Goal: Task Accomplishment & Management: Manage account settings

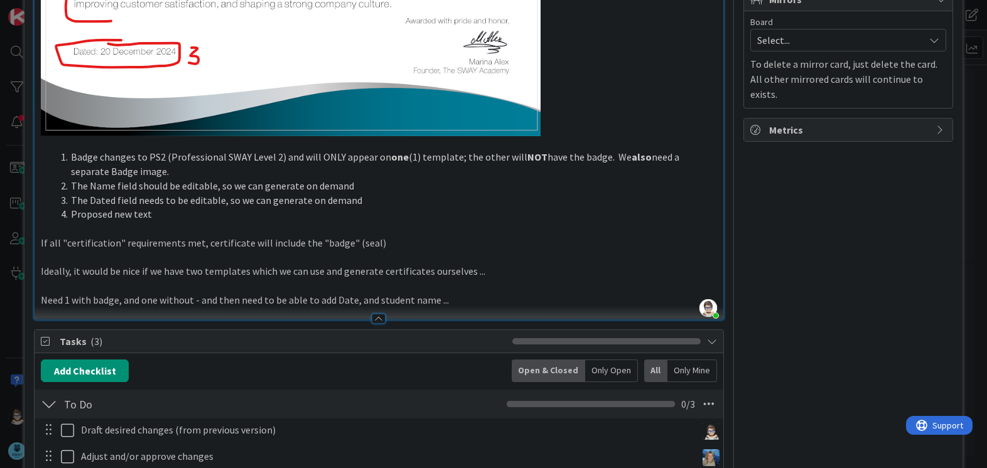
scroll to position [410, 0]
click at [191, 219] on li "Proposed new text" at bounding box center [386, 215] width 660 height 14
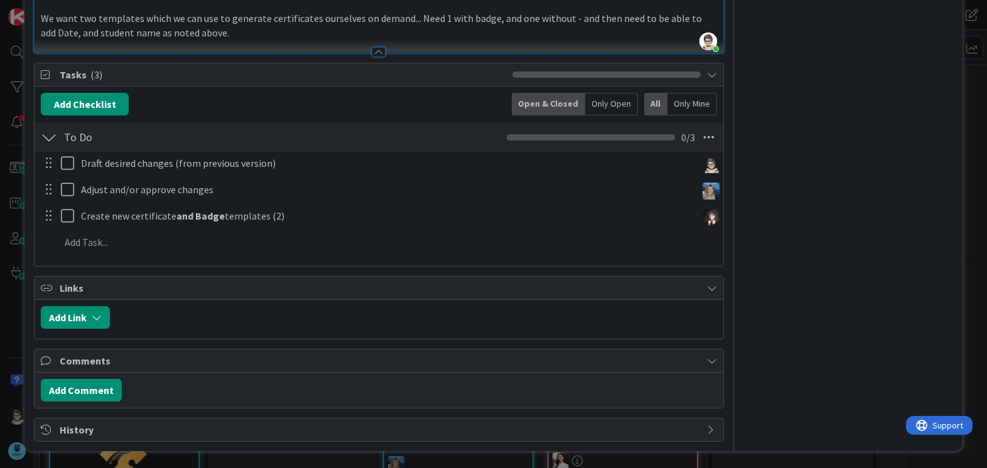
scroll to position [664, 0]
click at [65, 387] on button "Add Comment" at bounding box center [81, 389] width 81 height 23
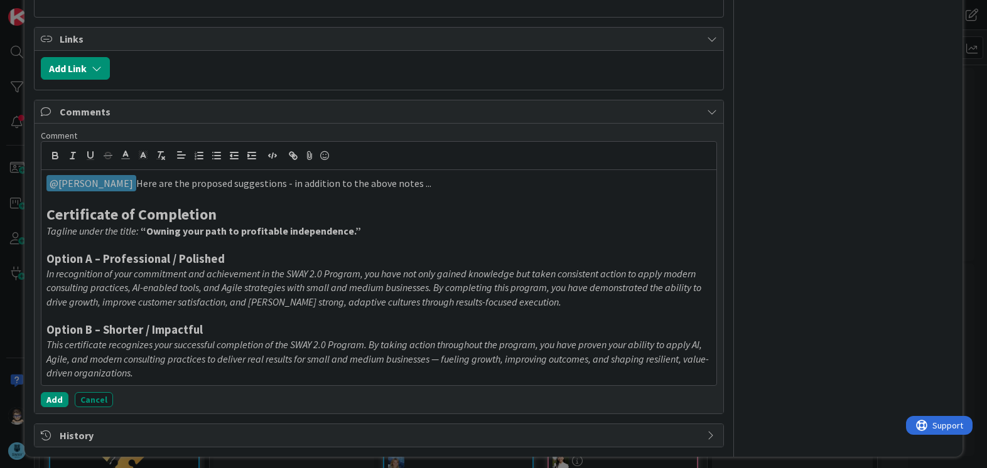
scroll to position [919, 0]
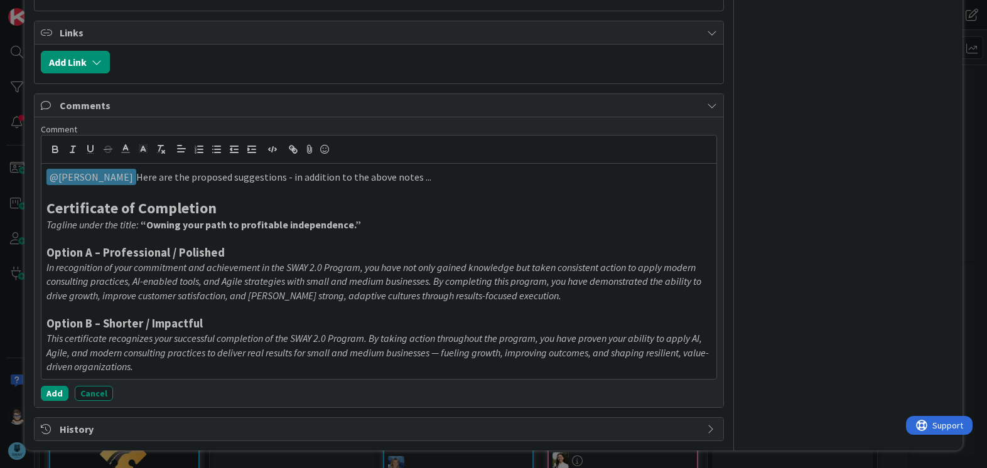
click at [540, 292] on p "In recognition of your commitment and achievement in the SWAY 2.0 Program, you …" at bounding box center [378, 281] width 664 height 43
click at [55, 390] on button "Add" at bounding box center [55, 393] width 28 height 15
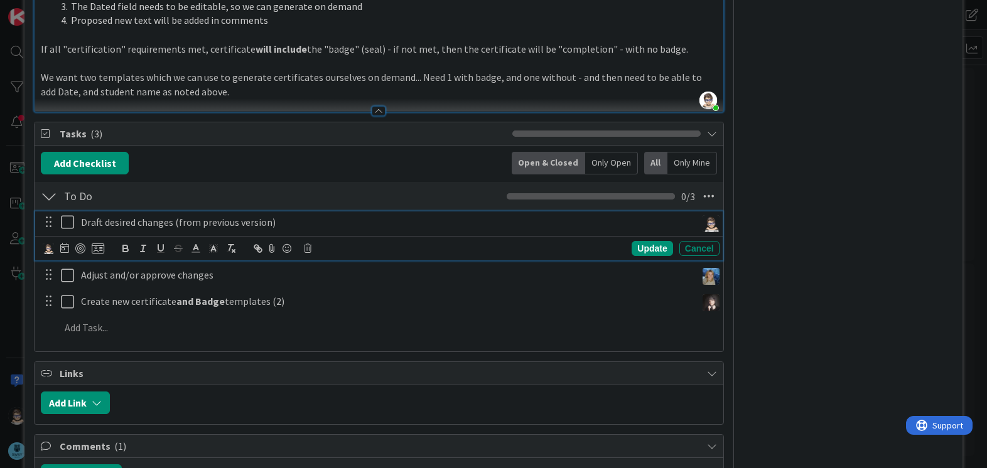
click at [68, 223] on icon at bounding box center [70, 222] width 19 height 15
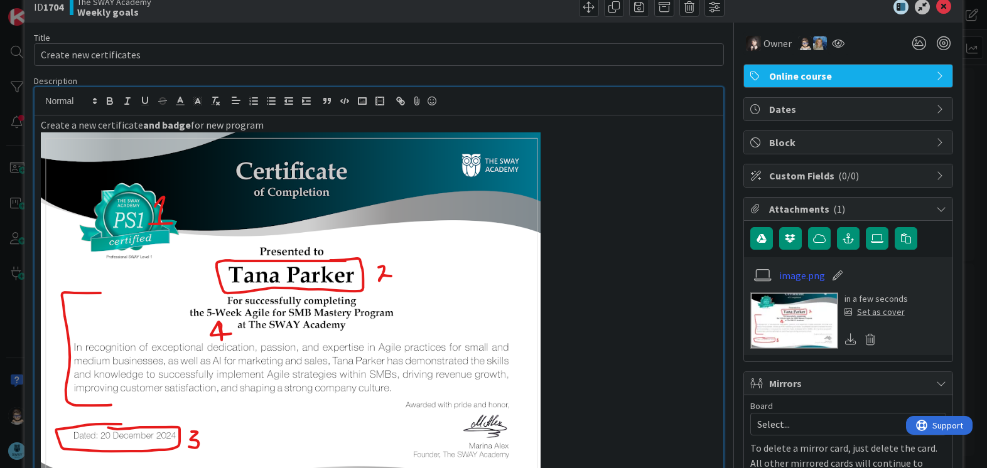
scroll to position [0, 0]
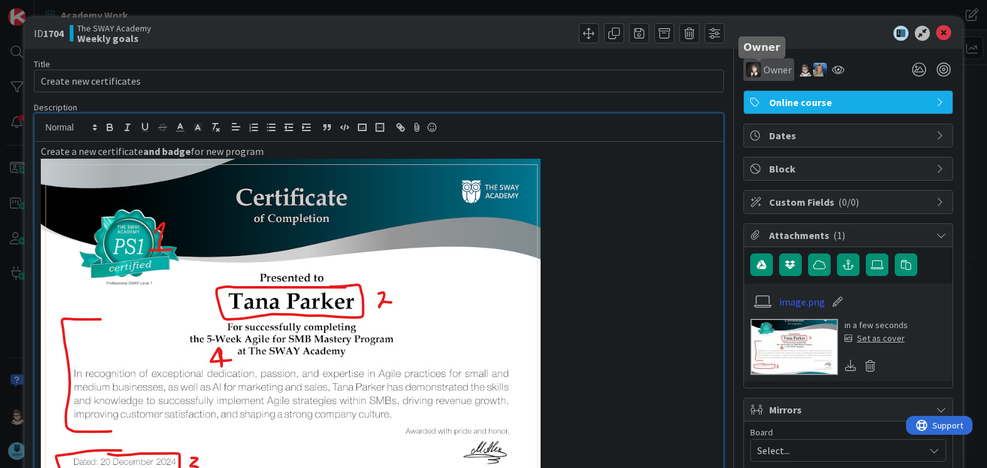
click at [763, 73] on span "Owner" at bounding box center [777, 69] width 28 height 15
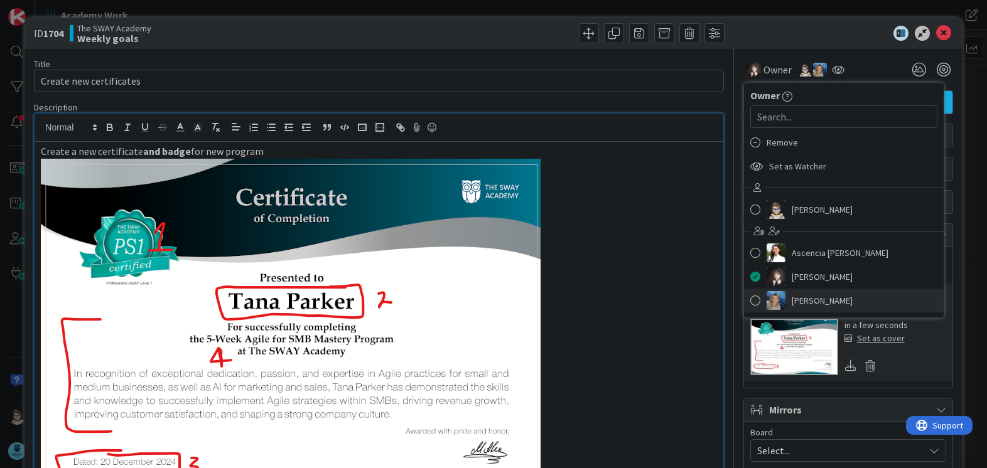
click at [795, 298] on span "[PERSON_NAME]" at bounding box center [821, 300] width 61 height 19
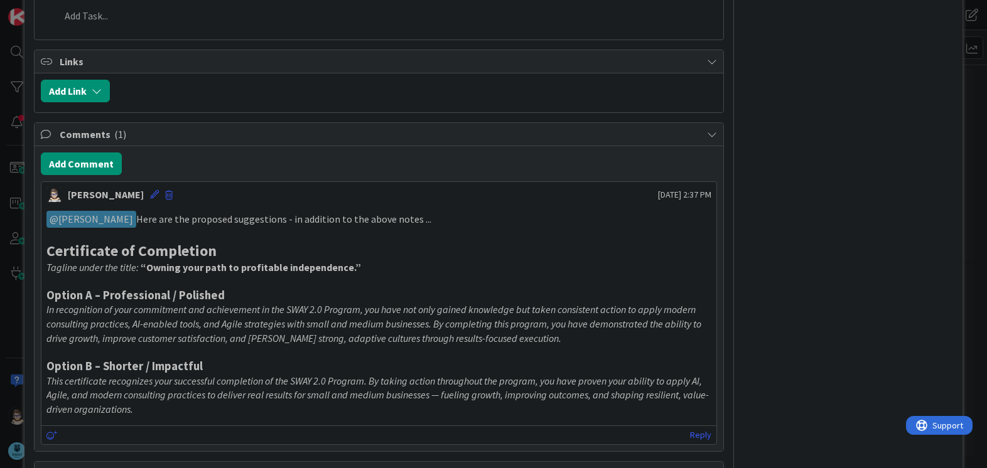
scroll to position [944, 0]
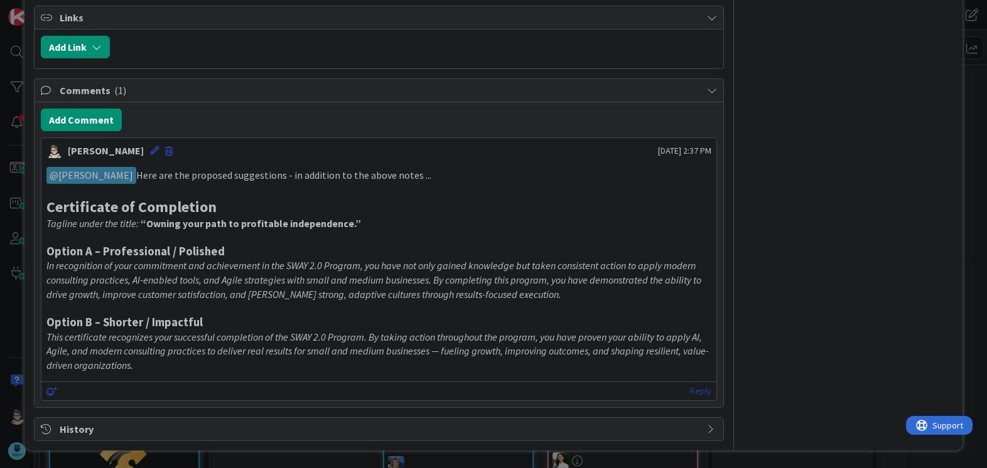
click at [694, 390] on link "Reply" at bounding box center [700, 391] width 21 height 16
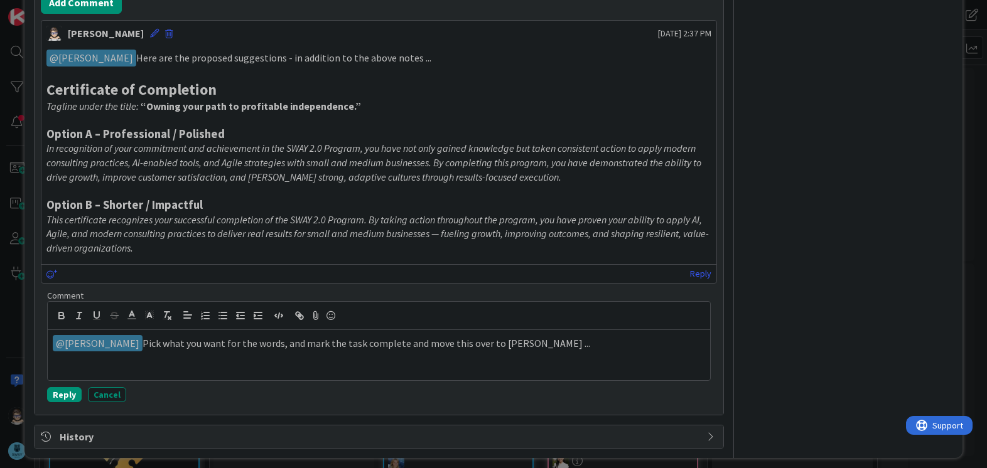
scroll to position [1069, 0]
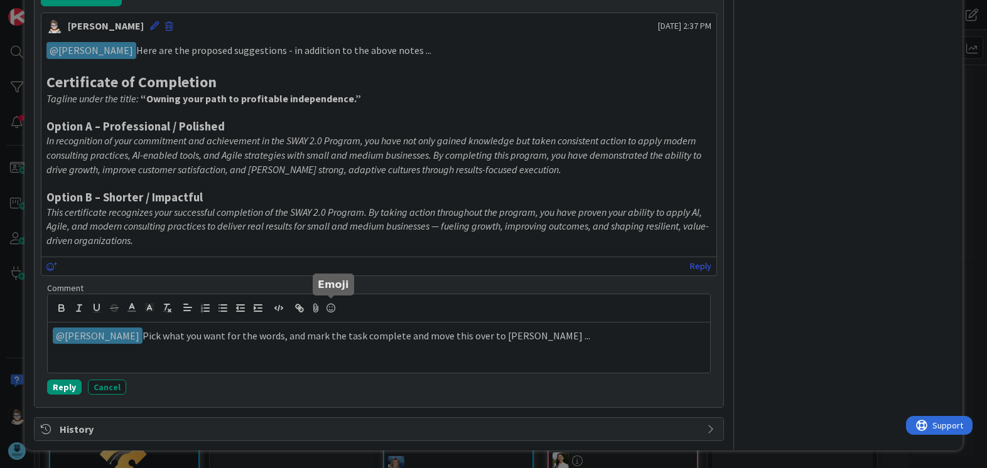
click at [330, 307] on icon at bounding box center [330, 308] width 15 height 18
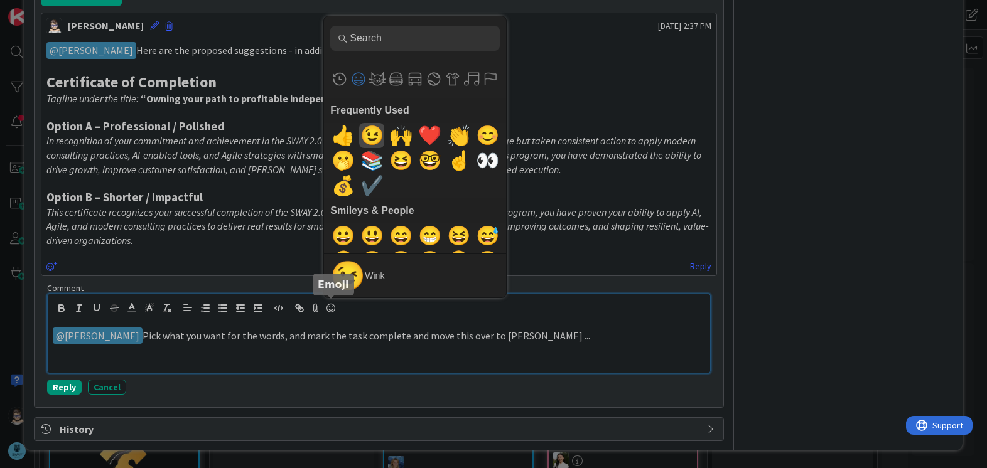
click at [368, 138] on span "😉" at bounding box center [371, 135] width 29 height 25
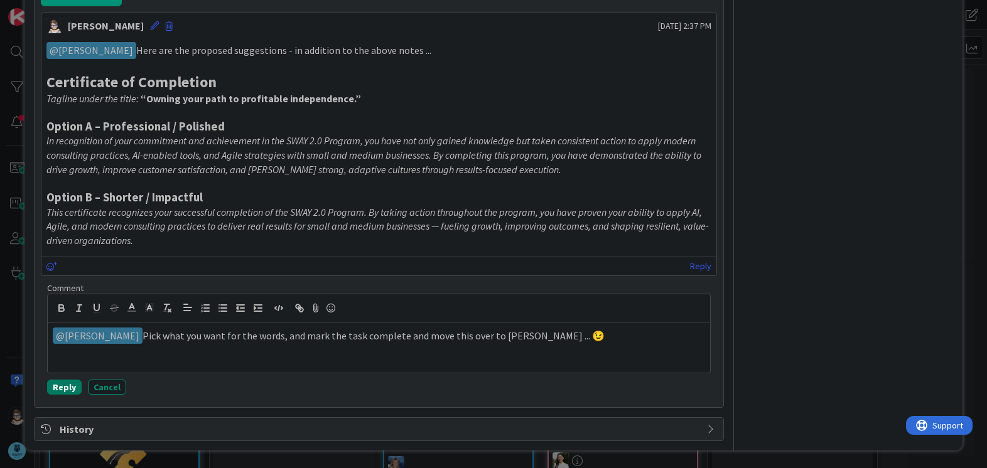
click at [59, 387] on button "Reply" at bounding box center [64, 387] width 35 height 15
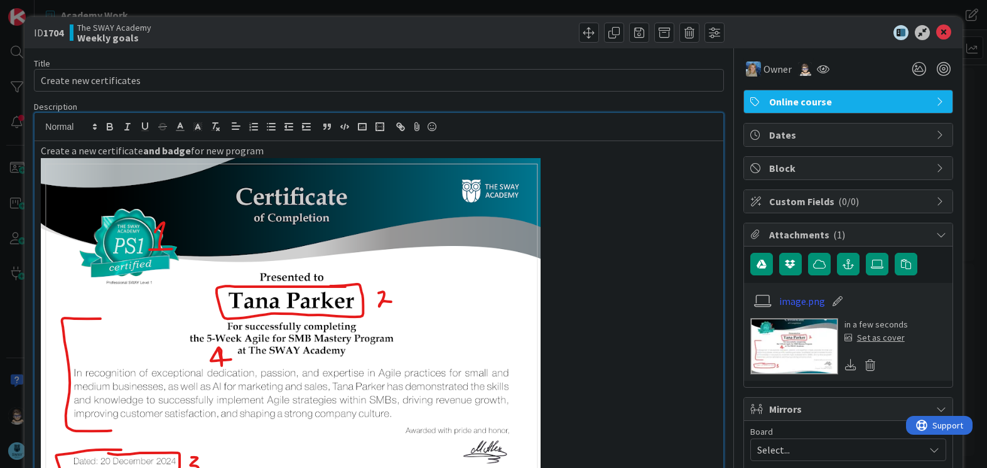
scroll to position [0, 0]
click at [936, 35] on icon at bounding box center [943, 33] width 15 height 15
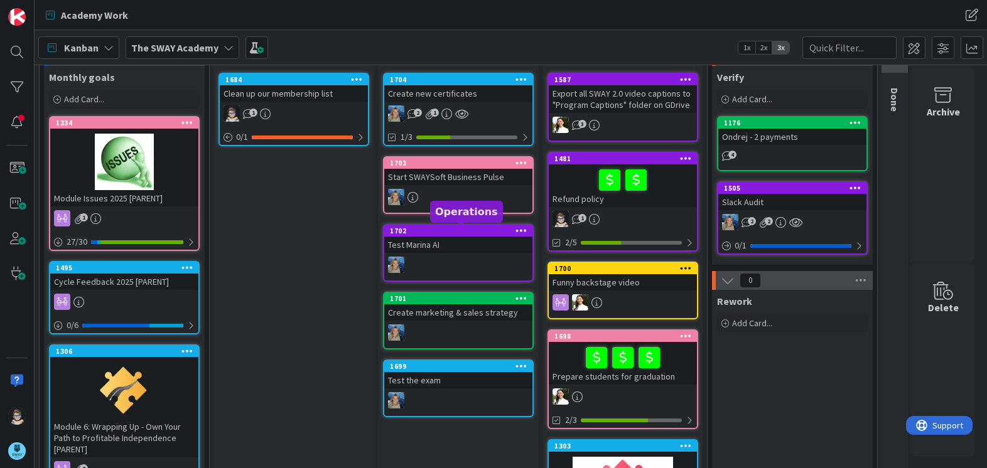
scroll to position [63, 0]
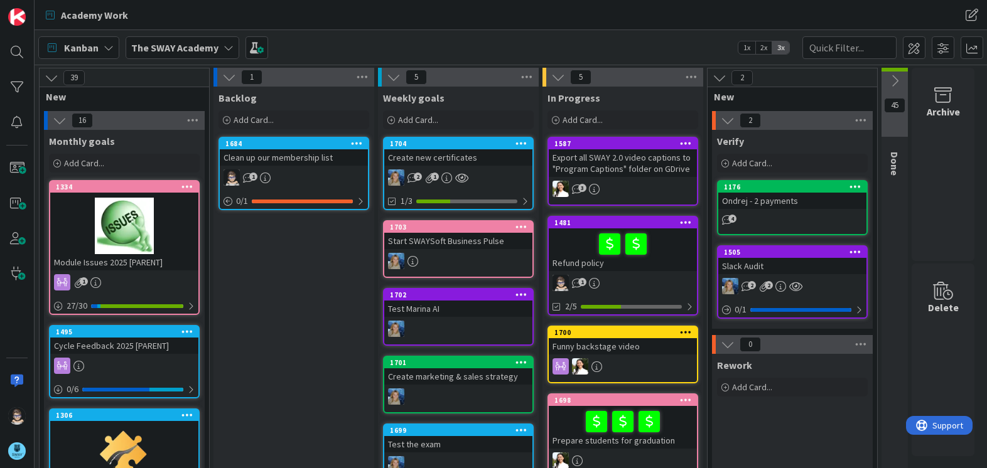
click at [227, 45] on icon at bounding box center [228, 48] width 10 height 10
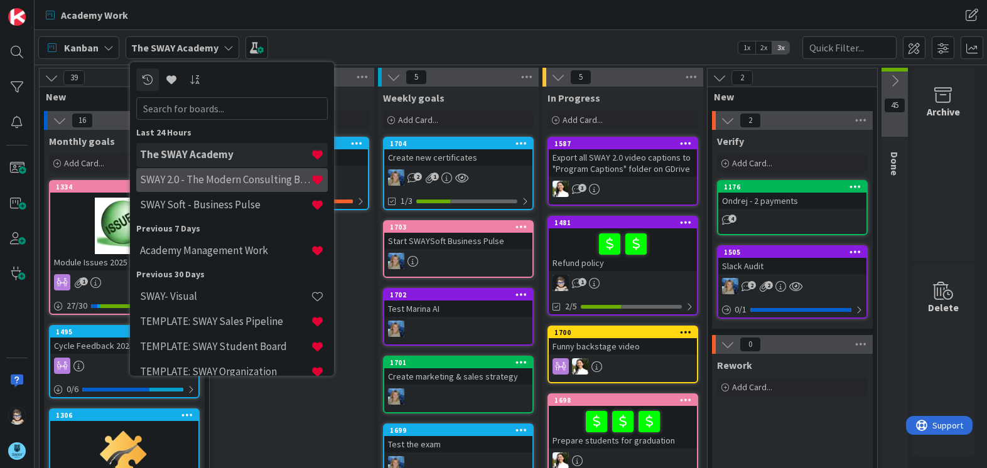
click at [208, 181] on h4 "SWAY 2.0 - The Modern Consulting Blueprint" at bounding box center [225, 179] width 171 height 13
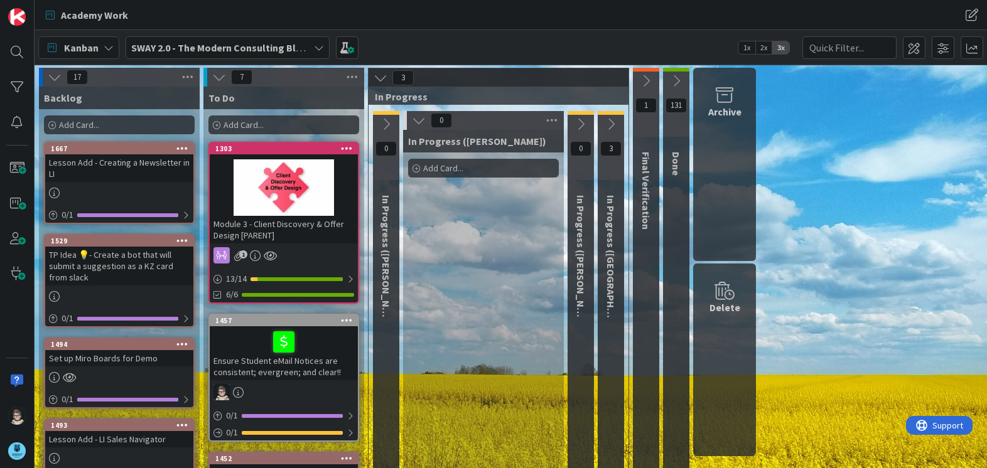
click at [611, 121] on icon at bounding box center [611, 124] width 14 height 14
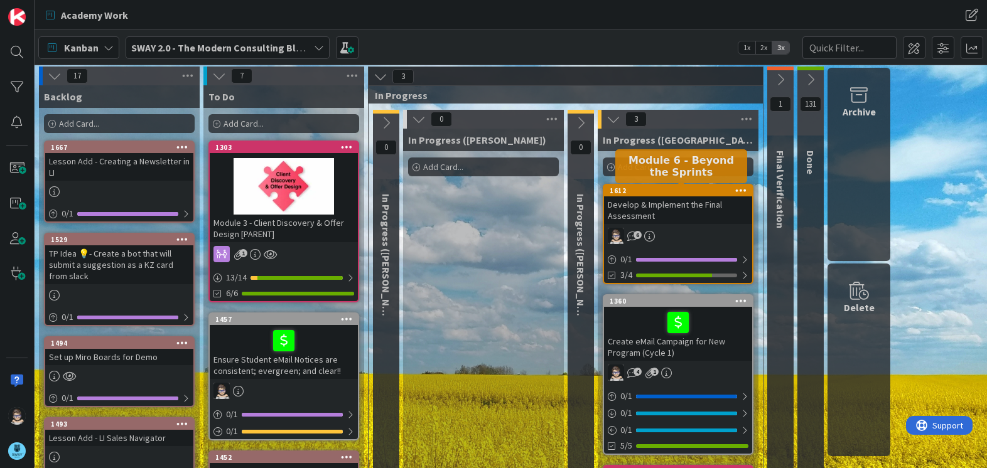
scroll to position [1, 0]
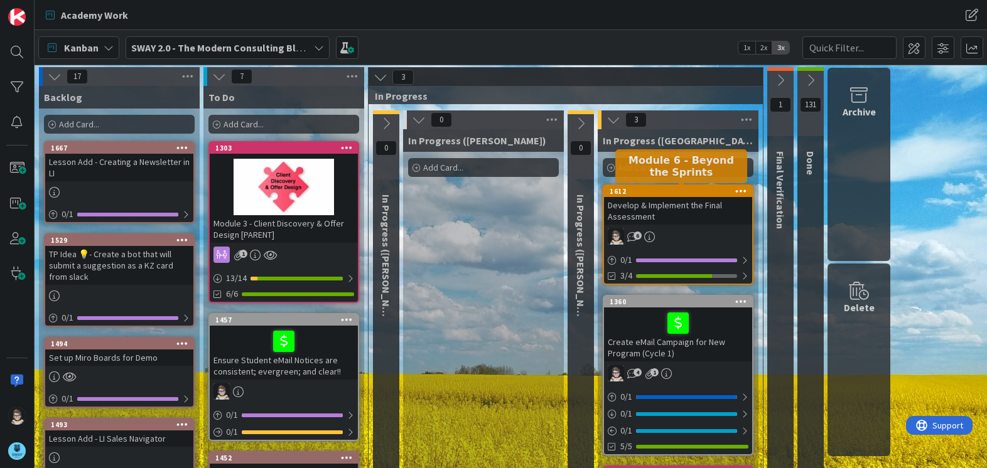
click at [670, 188] on div "1612" at bounding box center [680, 191] width 142 height 9
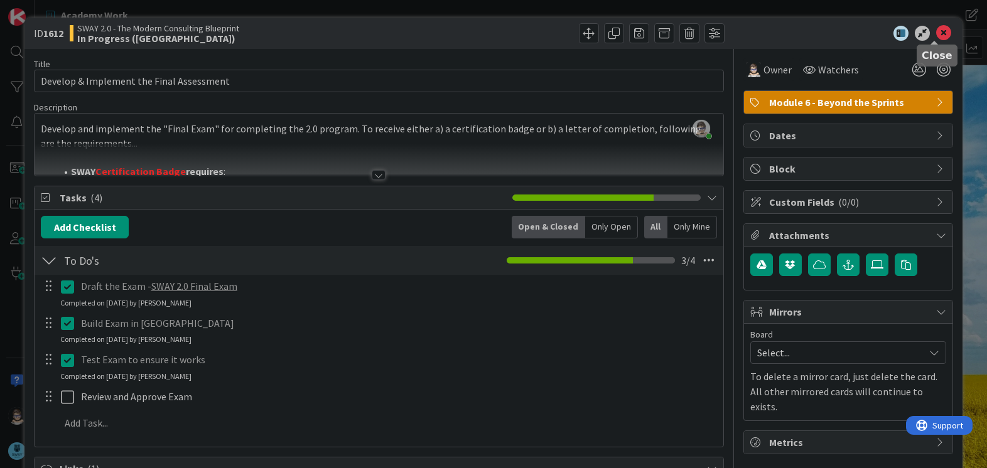
click at [936, 33] on icon at bounding box center [943, 33] width 15 height 15
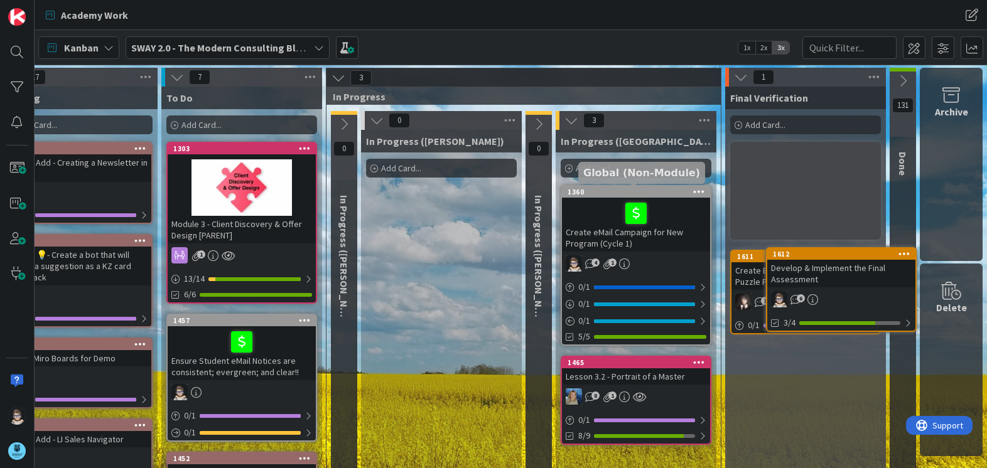
scroll to position [0, 51]
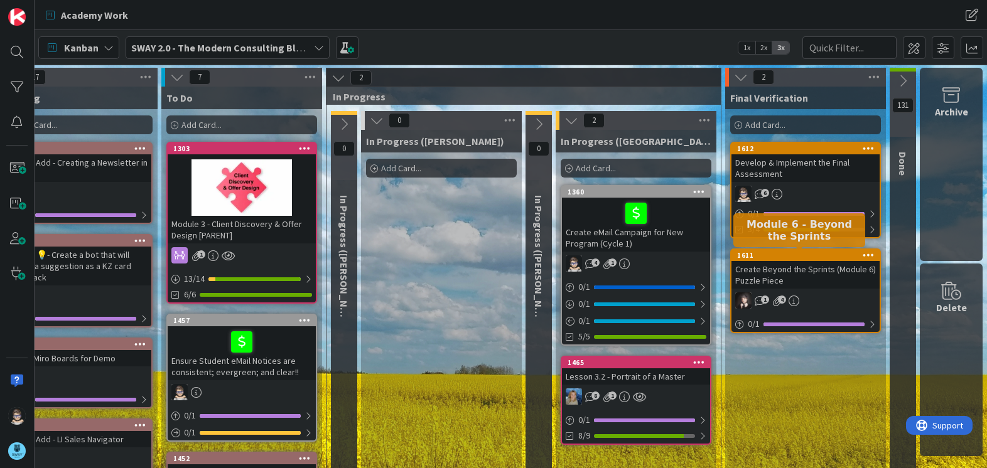
click at [789, 258] on div "1611" at bounding box center [808, 255] width 142 height 9
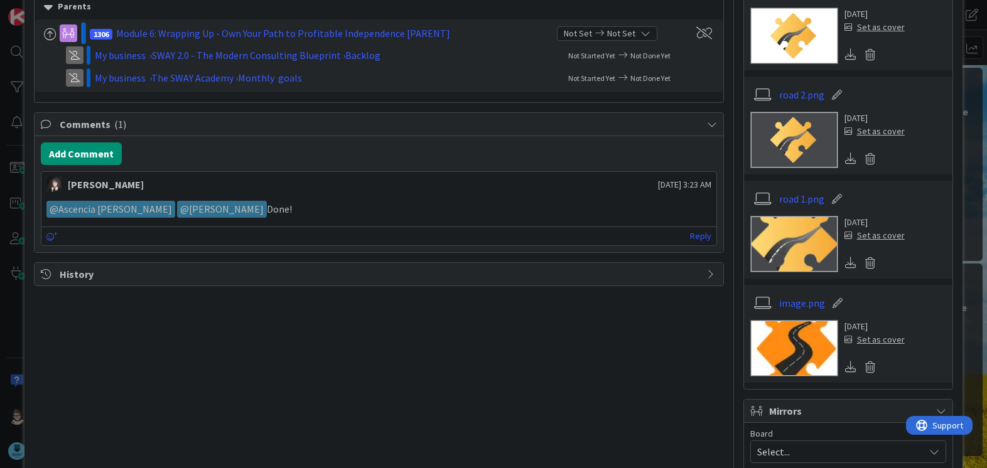
scroll to position [313, 0]
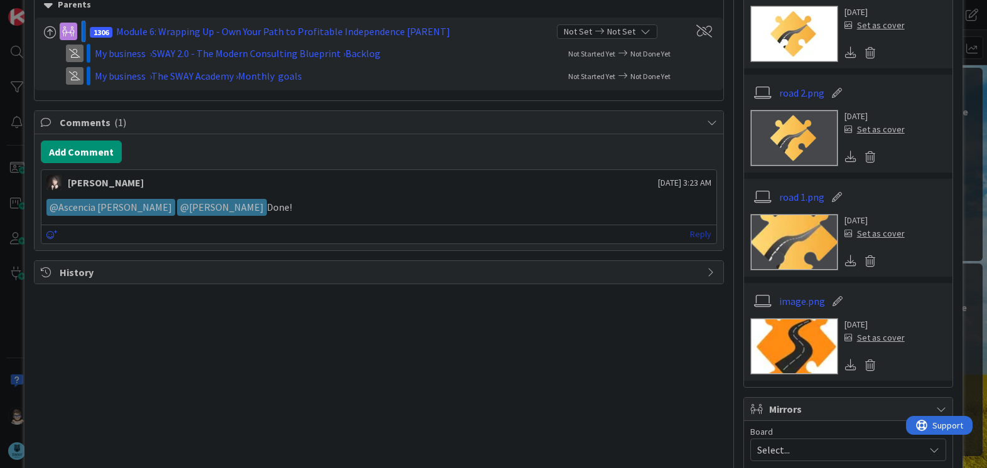
click at [695, 239] on link "Reply" at bounding box center [700, 235] width 21 height 16
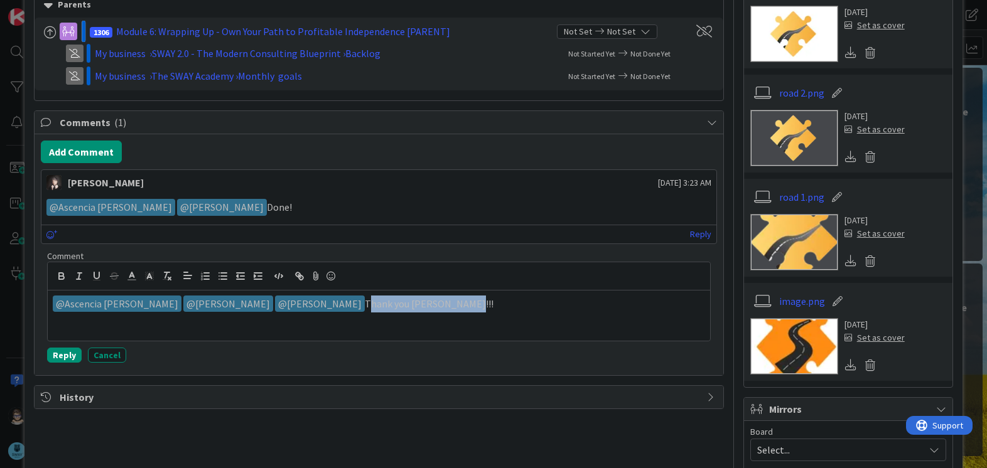
copy p "Thank you [PERSON_NAME]!!!"
click at [475, 301] on p "﻿ @ Ascencia [PERSON_NAME] ﻿ ﻿ @ [PERSON_NAME] ﻿ ﻿ @ [PERSON_NAME] ﻿ Thank you …" at bounding box center [379, 304] width 652 height 17
drag, startPoint x: 324, startPoint y: 304, endPoint x: 429, endPoint y: 303, distance: 104.8
click at [429, 303] on p "﻿ @ Ascencia [PERSON_NAME] ﻿ ﻿ @ [PERSON_NAME] ﻿ ﻿ @ [PERSON_NAME] ﻿ Thank you …" at bounding box center [379, 304] width 652 height 17
click at [461, 308] on p "﻿ @ Ascencia [PERSON_NAME] ﻿ ﻿ @ [PERSON_NAME] ﻿ ﻿ @ [PERSON_NAME] ﻿ Thank you …" at bounding box center [379, 304] width 652 height 17
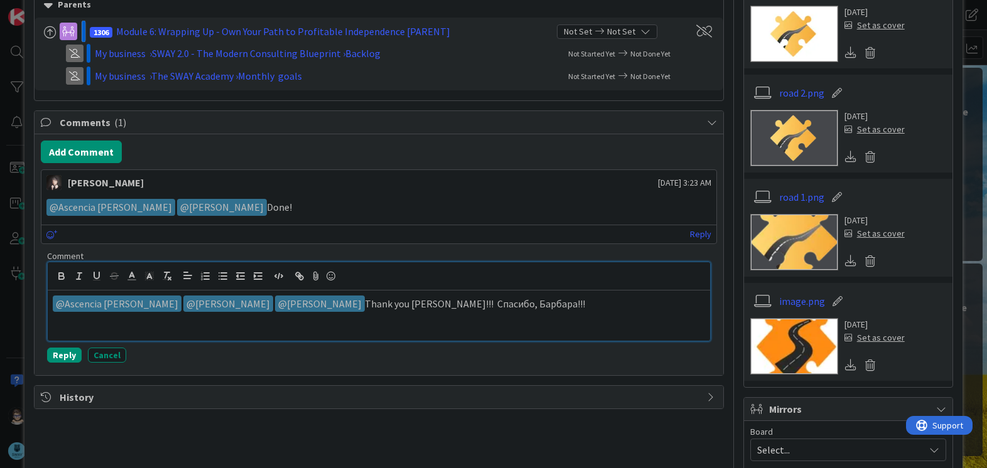
click at [416, 305] on p "﻿ @ Ascencia [PERSON_NAME] ﻿ ﻿ @ [PERSON_NAME] ﻿ ﻿ @ [PERSON_NAME] ﻿ Thank you …" at bounding box center [379, 304] width 652 height 17
click at [62, 354] on button "Reply" at bounding box center [64, 355] width 35 height 15
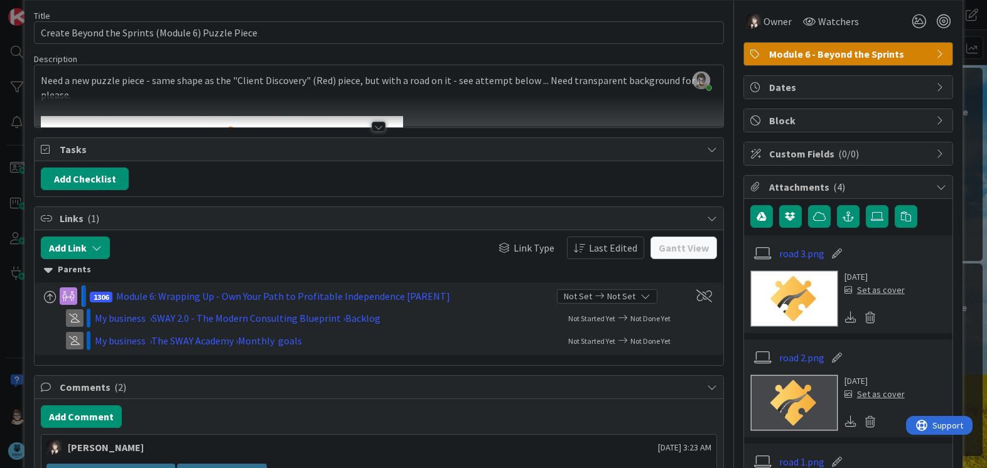
scroll to position [0, 0]
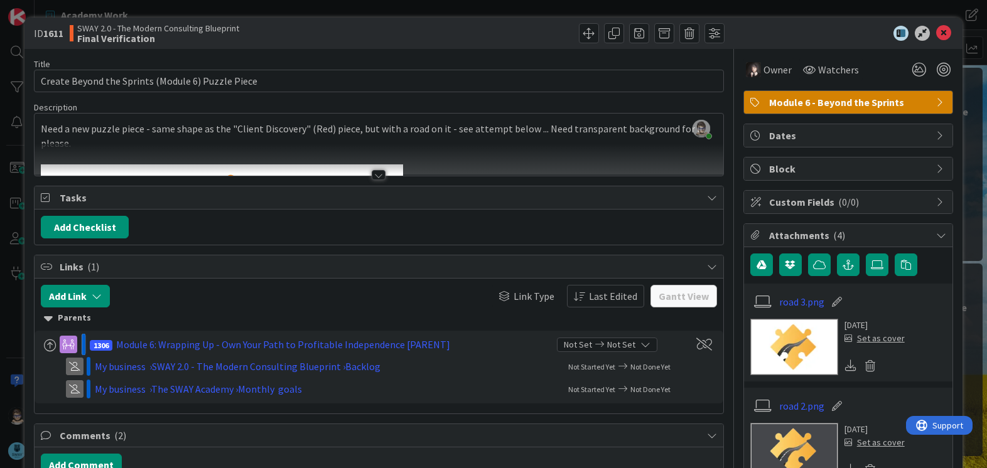
click at [373, 175] on div at bounding box center [379, 175] width 14 height 10
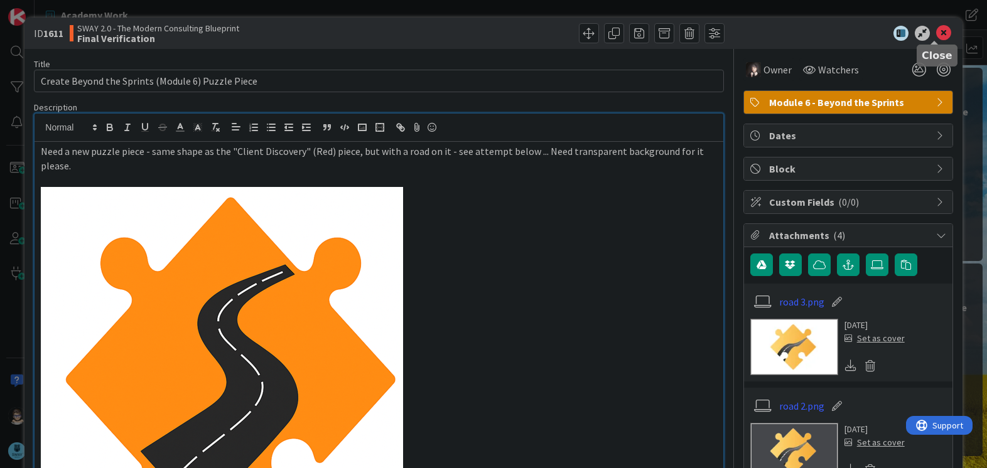
click at [938, 35] on icon at bounding box center [943, 33] width 15 height 15
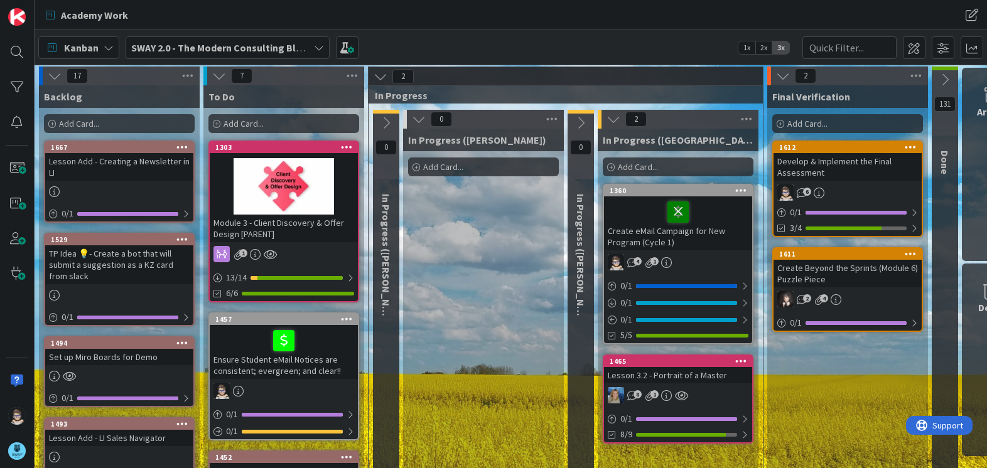
scroll to position [1, 0]
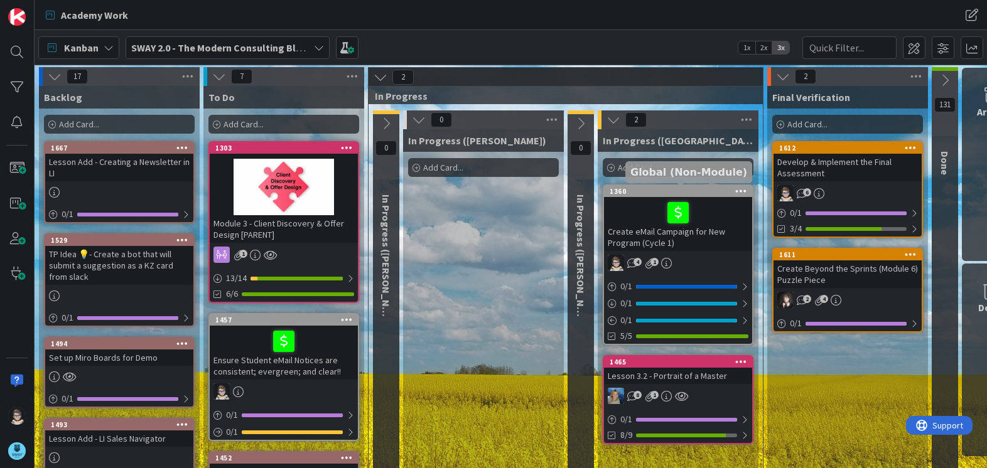
click at [645, 194] on div "1360" at bounding box center [680, 191] width 142 height 9
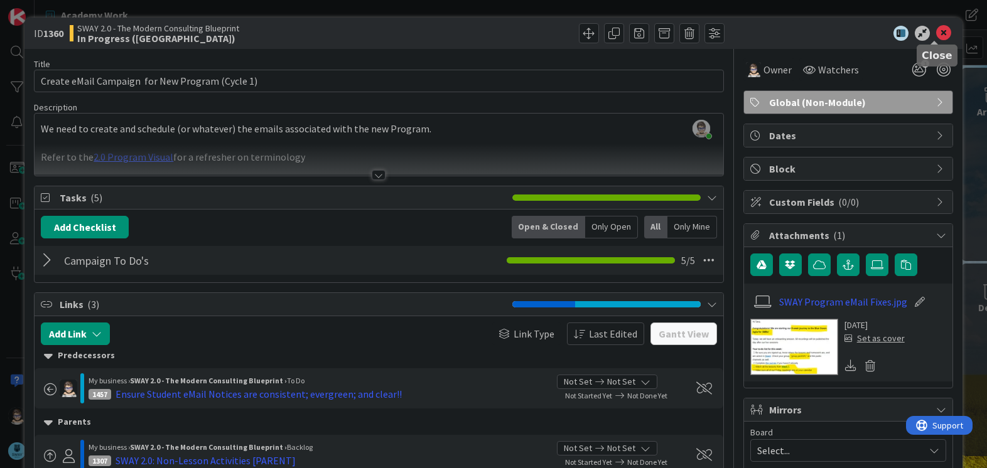
click at [936, 32] on icon at bounding box center [943, 33] width 15 height 15
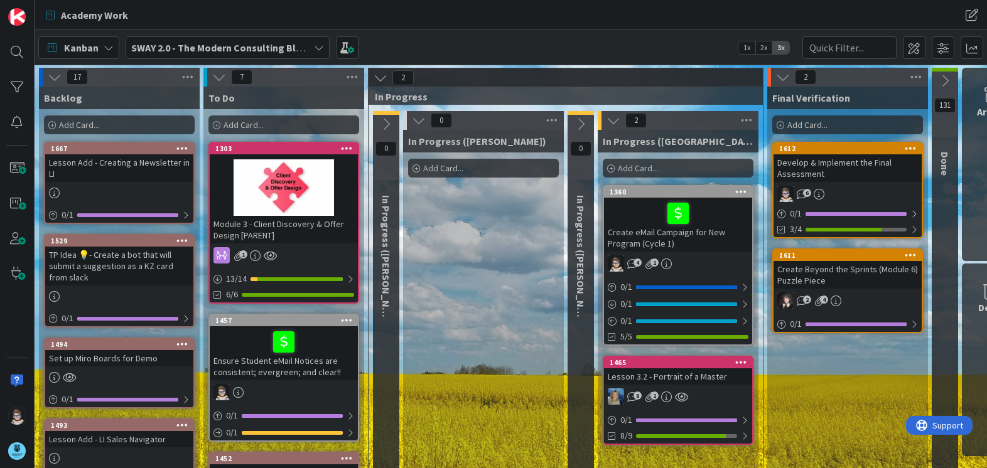
click at [314, 50] on icon at bounding box center [319, 48] width 10 height 10
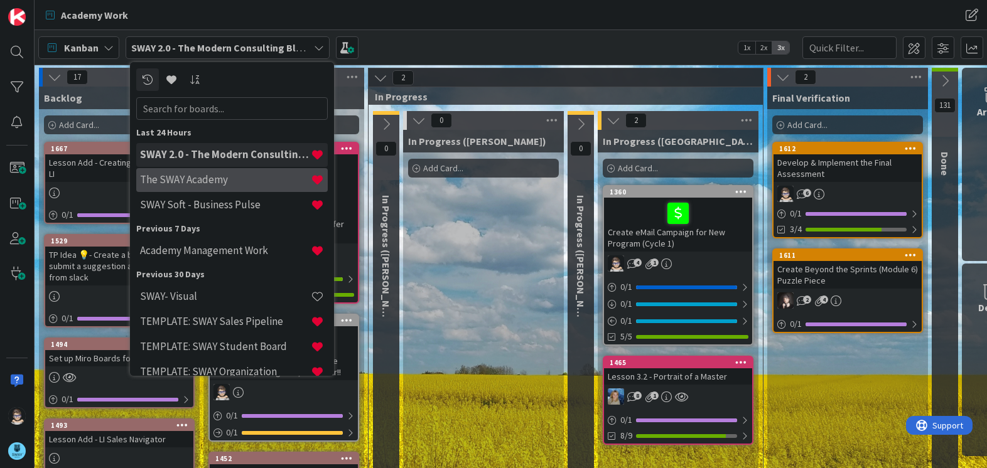
click at [271, 176] on h4 "The SWAY Academy" at bounding box center [225, 179] width 171 height 13
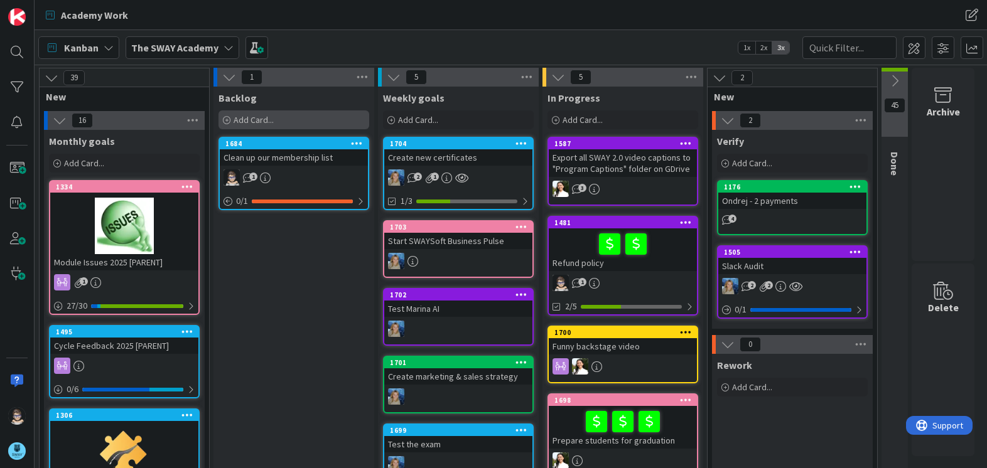
click at [250, 125] on span "Add Card..." at bounding box center [253, 119] width 40 height 11
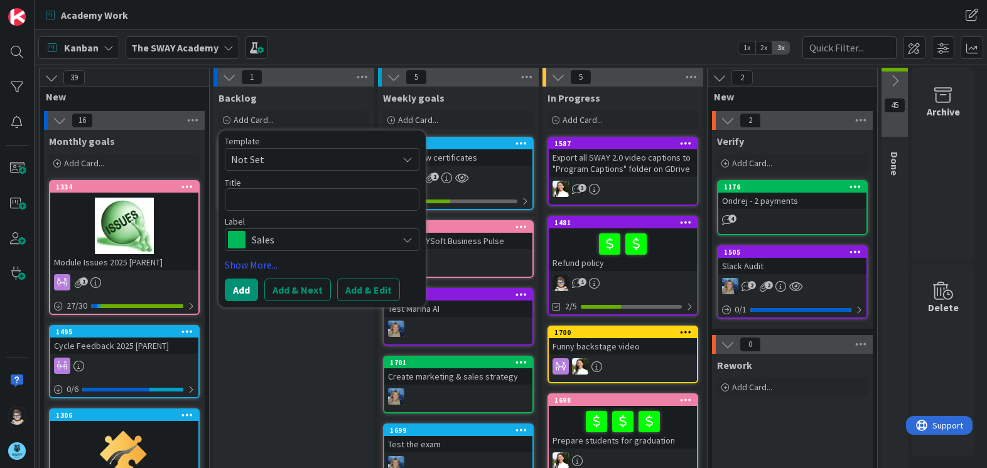
click at [407, 235] on icon at bounding box center [407, 240] width 10 height 10
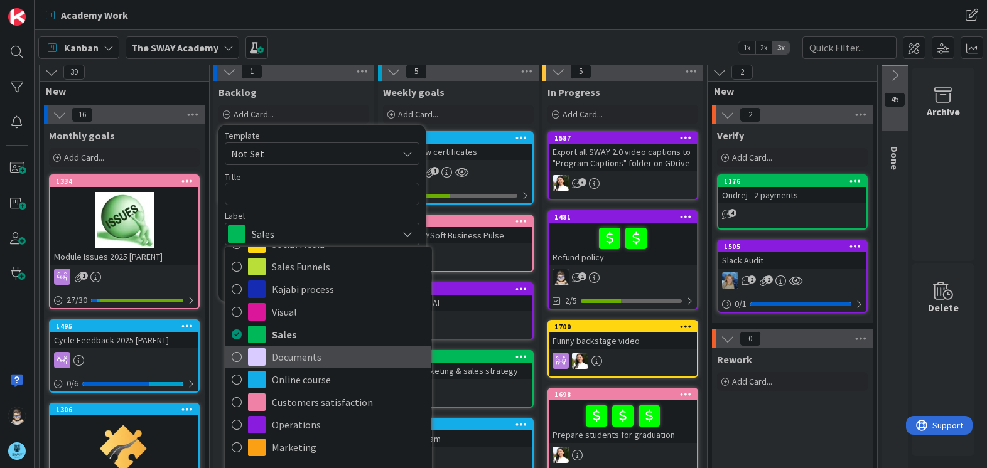
scroll to position [6, 0]
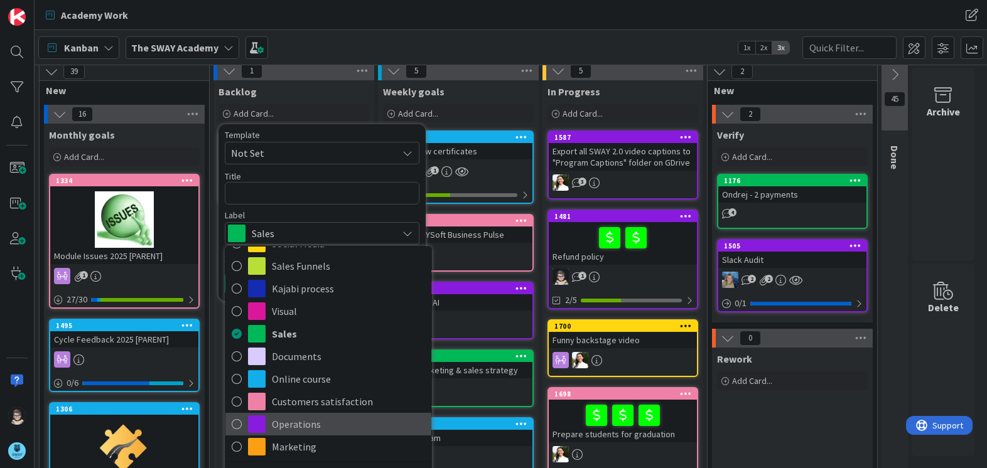
click at [378, 429] on span "Operations" at bounding box center [348, 424] width 153 height 19
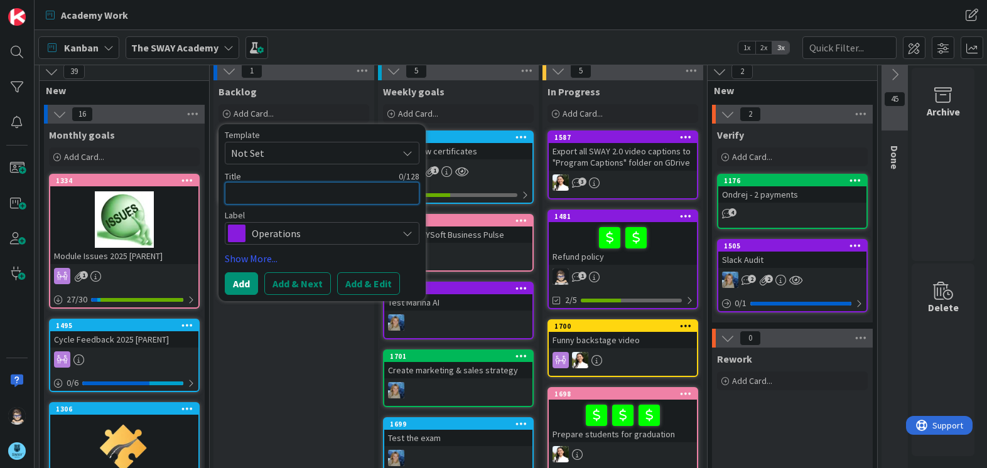
click at [321, 190] on textarea at bounding box center [322, 193] width 195 height 23
type textarea "x"
type textarea "F"
type textarea "x"
type textarea "Fi"
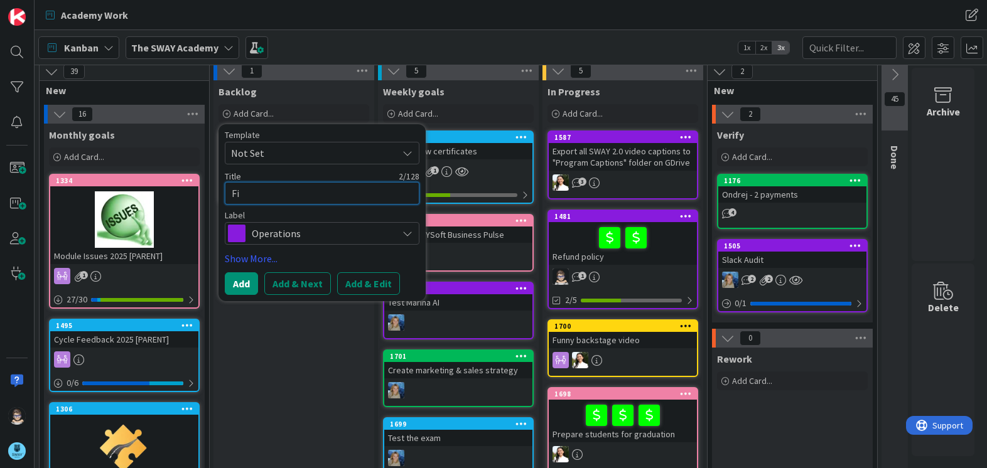
type textarea "x"
type textarea "Fin"
type textarea "x"
type textarea "Find"
type textarea "x"
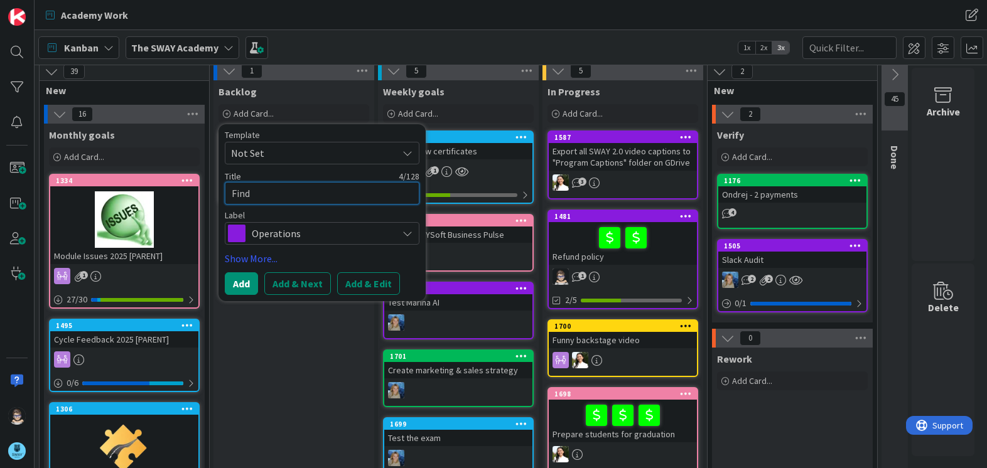
type textarea "Find"
type textarea "x"
type textarea "Find o"
type textarea "x"
type textarea "Find ou"
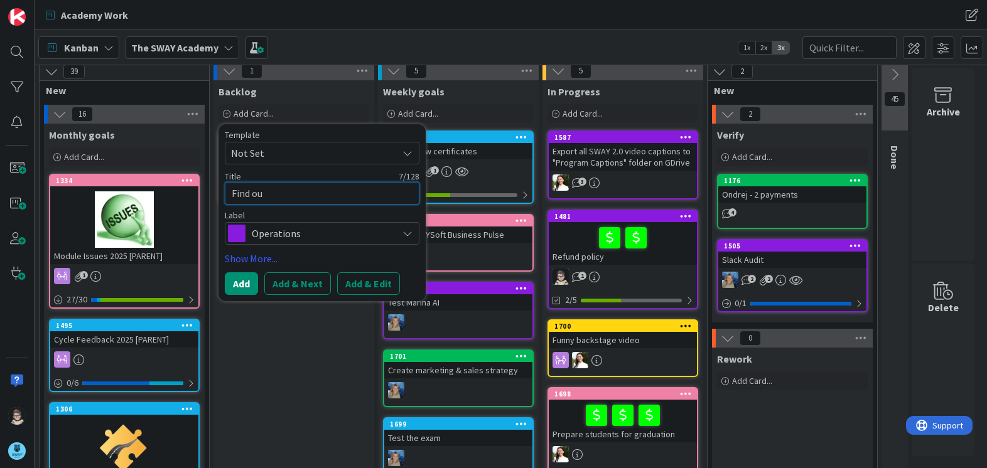
type textarea "x"
type textarea "Find our"
type textarea "x"
type textarea "Find our"
type textarea "x"
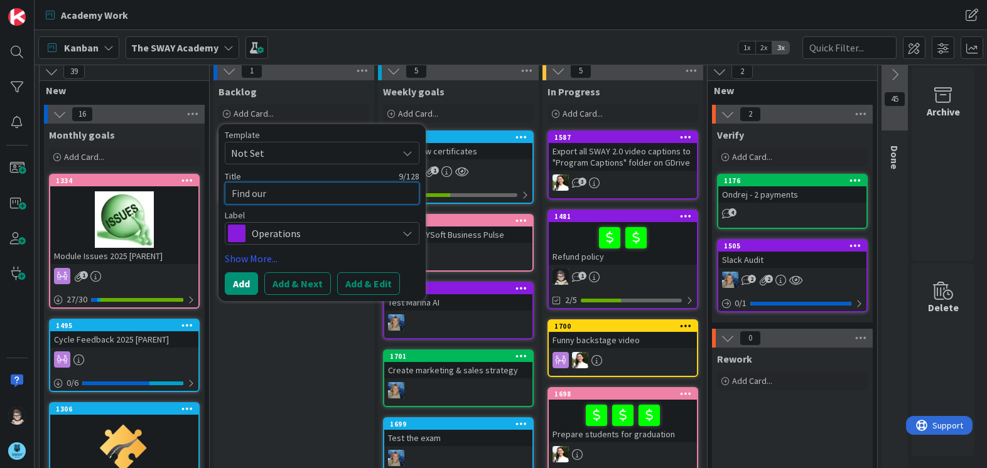
type textarea "Find our T"
type textarea "x"
type textarea "Find our Tc"
type textarea "x"
type textarea "Find our Ts"
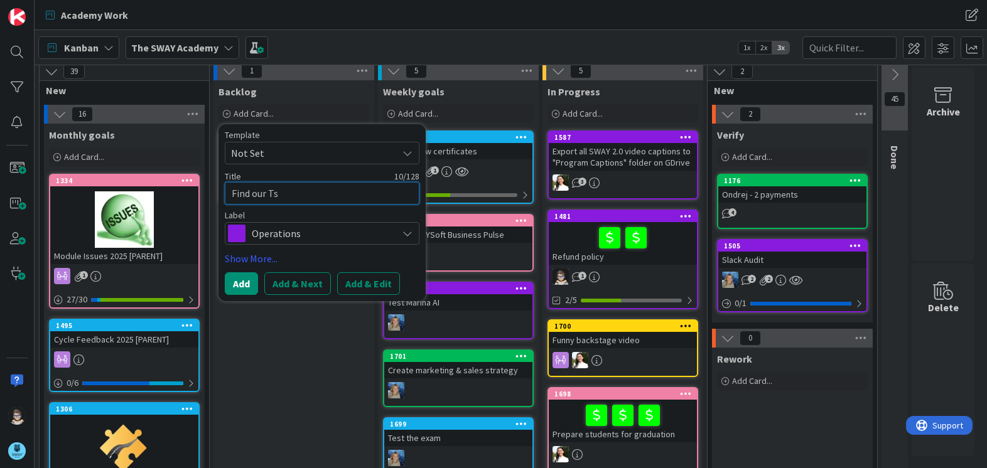
type textarea "x"
type textarea "Find our Tsd"
type textarea "x"
type textarea "Find our Ts"
type textarea "x"
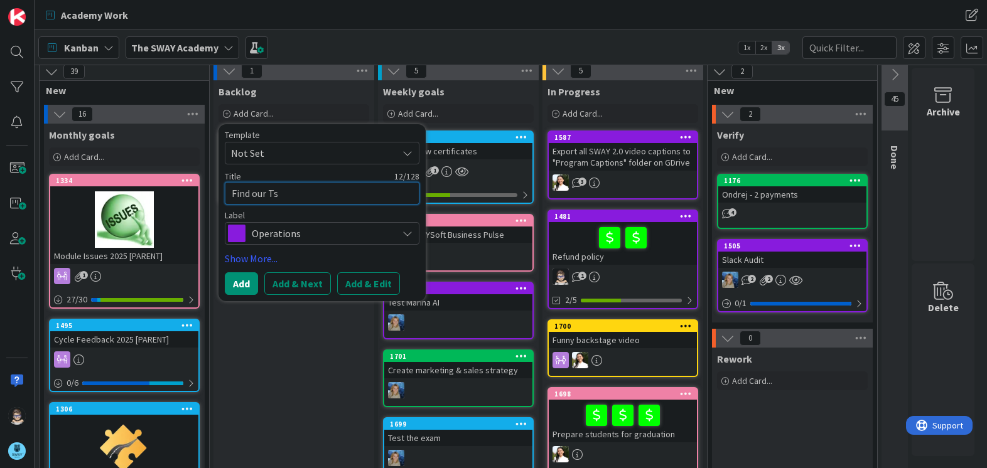
type textarea "Find our Ts"
type textarea "x"
type textarea "Find our Ts &"
type textarea "x"
type textarea "Find our Ts &"
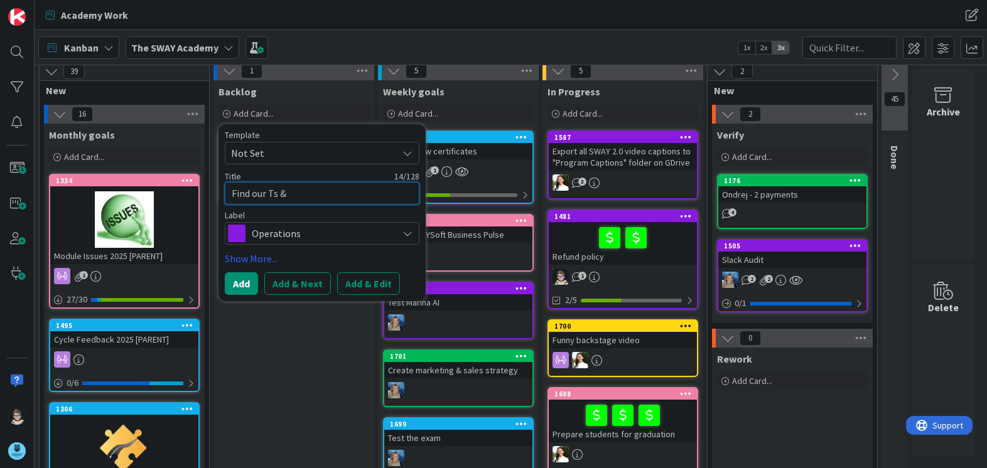
type textarea "x"
type textarea "Find our Ts & C"
type textarea "x"
type textarea "Find our Ts & C'"
type textarea "x"
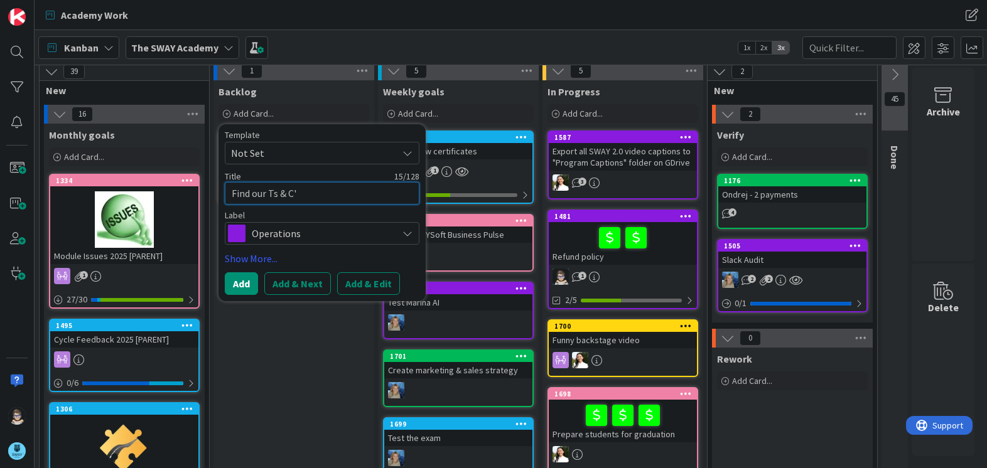
type textarea "Find our Ts & C's"
type textarea "x"
type textarea "Find our T's & C's"
type textarea "x"
type textarea "Find our T's & C's"
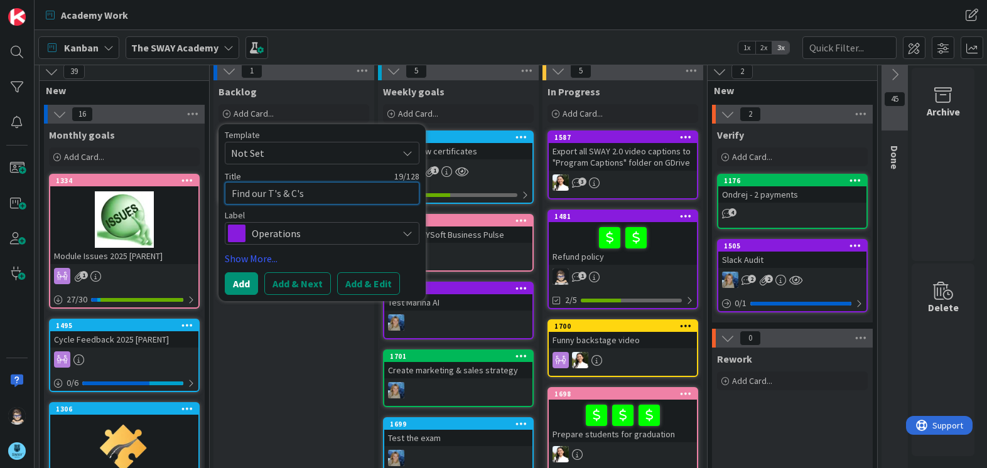
type textarea "x"
type textarea "Find our T's & C's i"
type textarea "x"
type textarea "Find our T's & C's in"
type textarea "x"
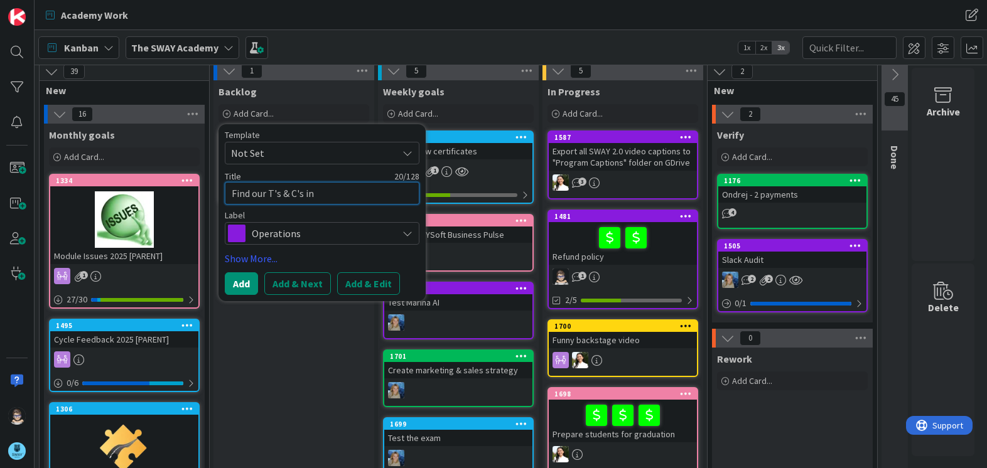
type textarea "Find our T's & C's in"
type textarea "x"
type textarea "Find our T's & C's in K"
type textarea "x"
type textarea "Find our T's & C's in [GEOGRAPHIC_DATA]"
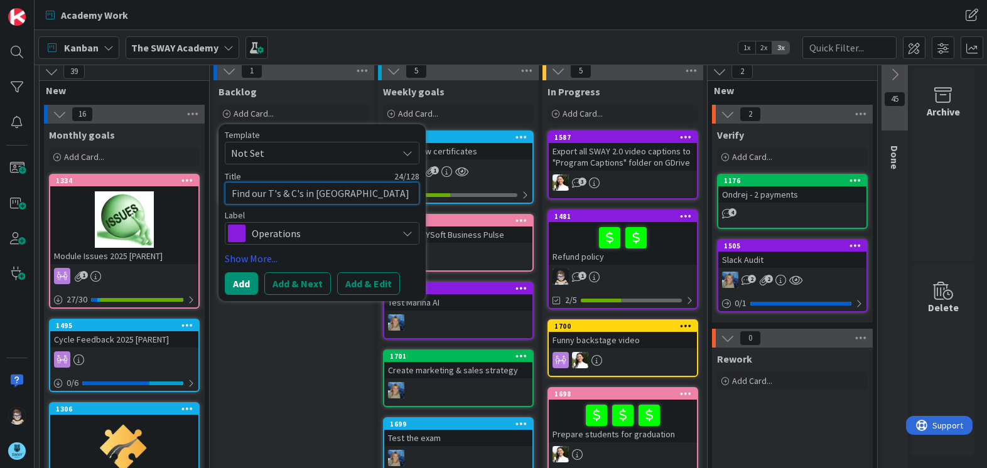
type textarea "x"
type textarea "Find our T's & C's in [GEOGRAPHIC_DATA]"
type textarea "x"
type textarea "Find our T's & C's in [GEOGRAPHIC_DATA]"
type textarea "x"
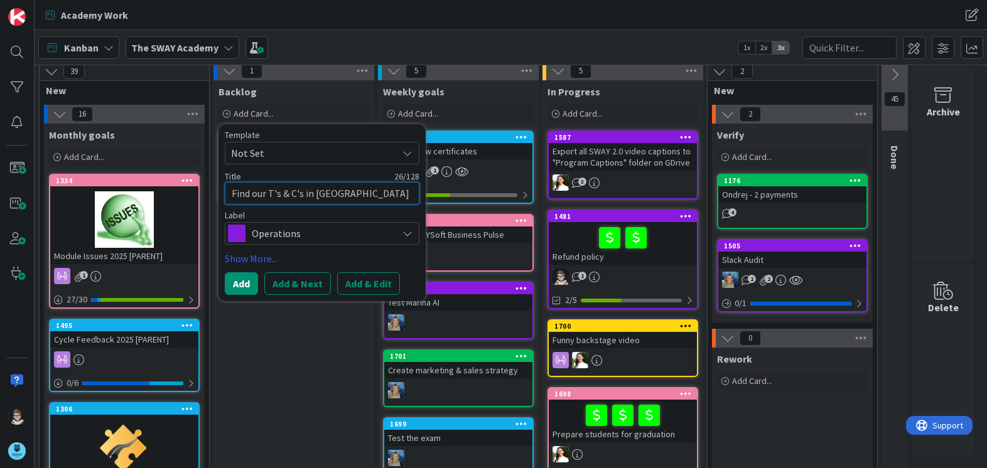
type textarea "Find our T's & C's in [GEOGRAPHIC_DATA]"
type textarea "x"
type textarea "Find our T's & C's in [GEOGRAPHIC_DATA]"
type textarea "x"
type textarea "Find our T's & C's in [GEOGRAPHIC_DATA]"
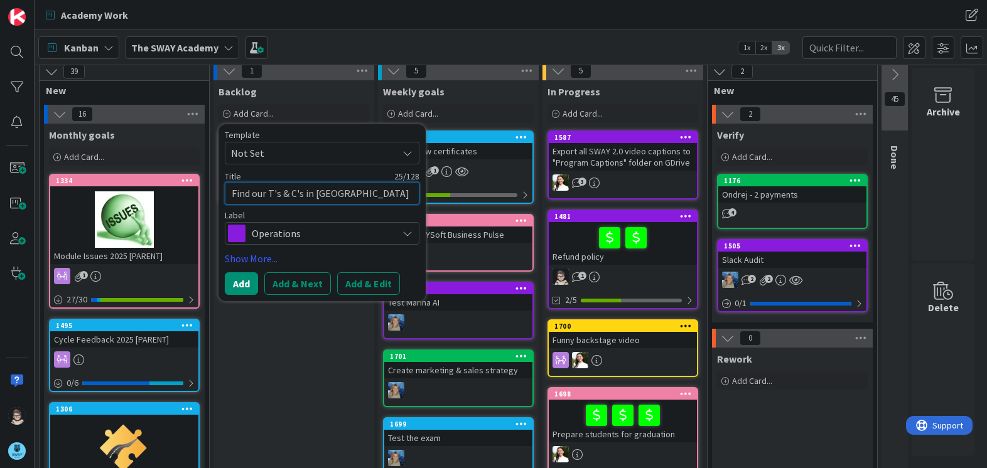
type textarea "x"
type textarea "Find our T's & C's in [GEOGRAPHIC_DATA]"
type textarea "x"
type textarea "Find our T's & C's in [GEOGRAPHIC_DATA]"
type textarea "x"
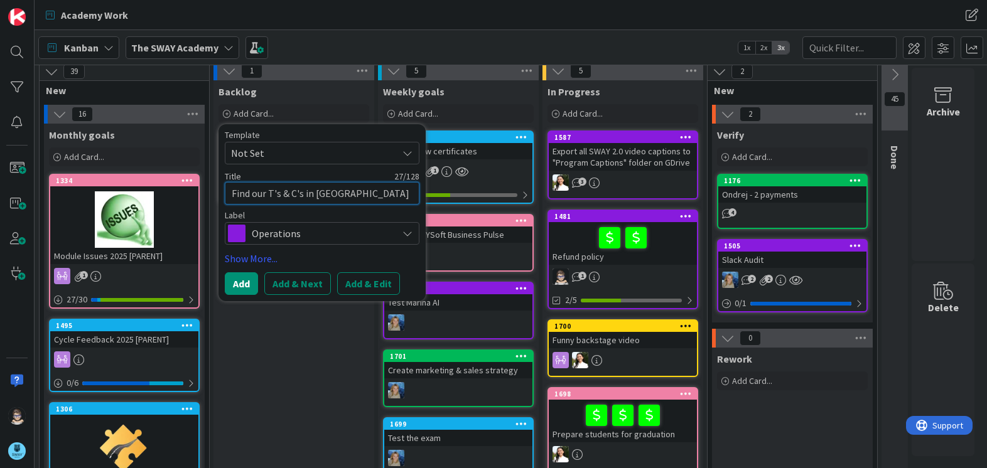
type textarea "Find our T's & C's in [GEOGRAPHIC_DATA]"
type textarea "x"
type textarea "Find our T's & C's in [GEOGRAPHIC_DATA]"
type textarea "x"
type textarea "Find our T's & C's in [GEOGRAPHIC_DATA]"
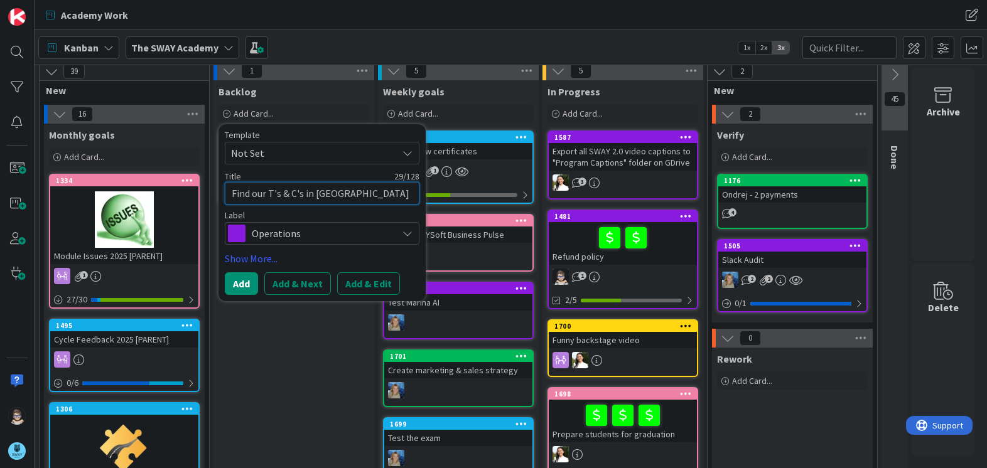
type textarea "x"
type textarea "Find our T's & C's in [GEOGRAPHIC_DATA] f"
type textarea "x"
type textarea "Find our T's & C's in [GEOGRAPHIC_DATA]"
type textarea "x"
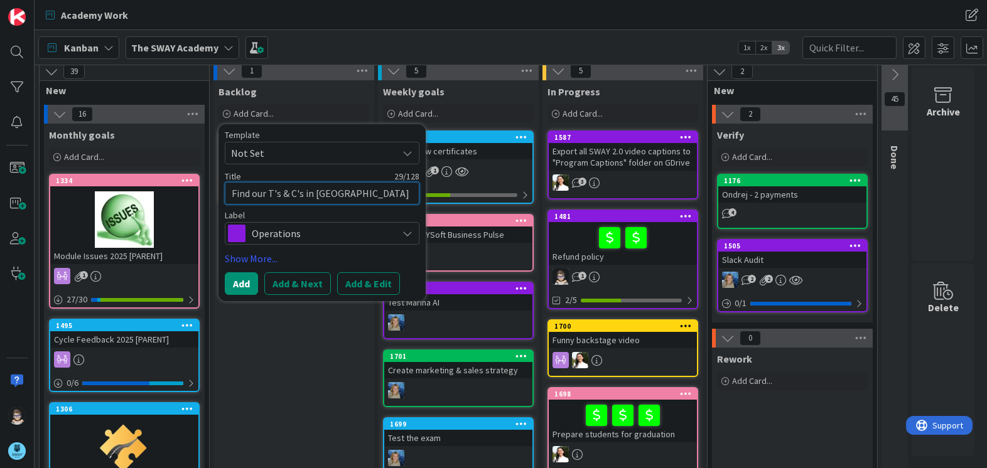
type textarea "Find our T's & C's in [GEOGRAPHIC_DATA] a"
type textarea "x"
type textarea "Find our T's & C's in [GEOGRAPHIC_DATA] an"
type textarea "x"
type textarea "Find our T's & C's in [GEOGRAPHIC_DATA] and"
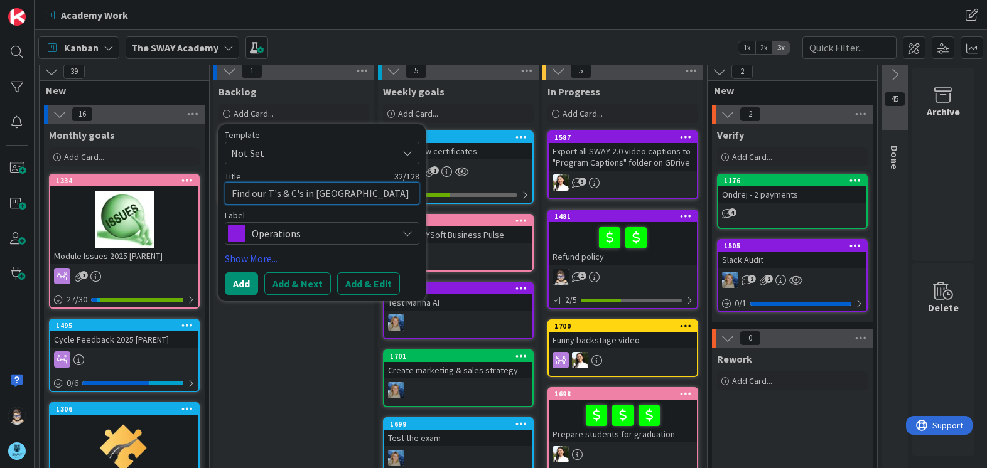
type textarea "x"
type textarea "Find our T's & C's in [GEOGRAPHIC_DATA] and"
type textarea "x"
type textarea "Find our T's & C's in [GEOGRAPHIC_DATA] and m"
type textarea "x"
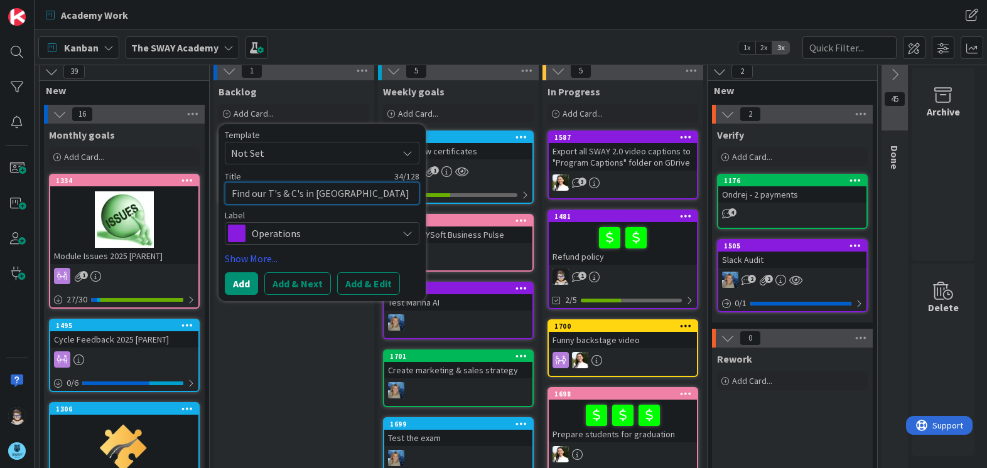
type textarea "Find our T's & C's in [GEOGRAPHIC_DATA] and"
type textarea "x"
type textarea "Find our T's & C's in [GEOGRAPHIC_DATA] and p"
type textarea "x"
type textarea "Find our T's & C's in [GEOGRAPHIC_DATA] and pu"
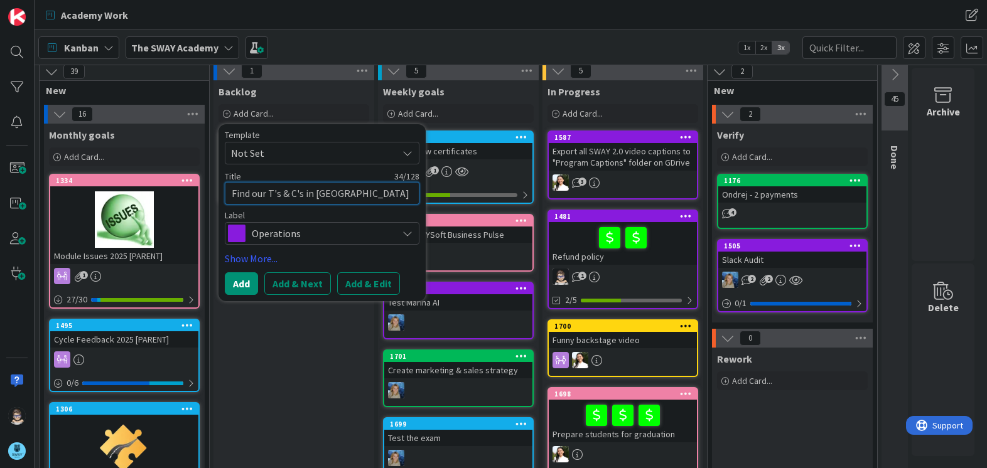
type textarea "x"
type textarea "Find our T's & C's in [GEOGRAPHIC_DATA] and put"
type textarea "x"
type textarea "Find our T's & C's in [GEOGRAPHIC_DATA] and put i"
type textarea "x"
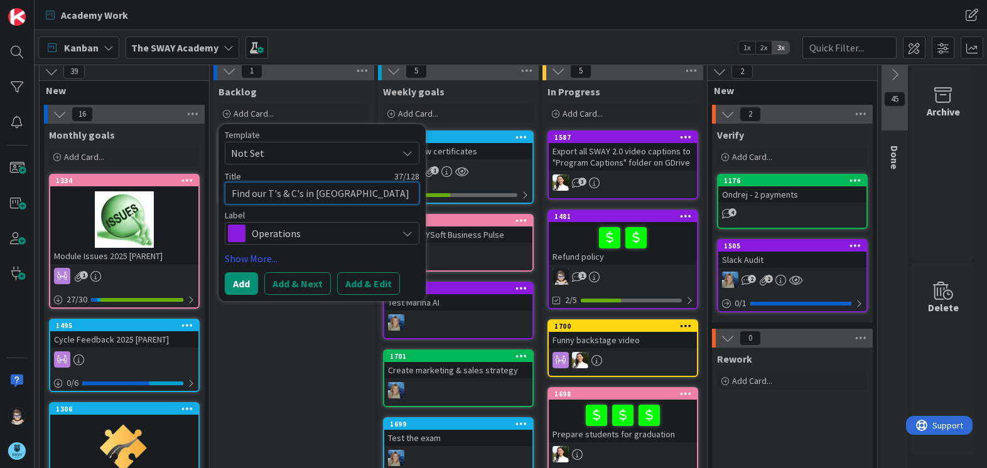
type textarea "Find our T's & C's in [GEOGRAPHIC_DATA] and put in"
type textarea "x"
type textarea "Find our T's & C's in [GEOGRAPHIC_DATA] and put in"
type textarea "x"
type textarea "Find our T's & C's in [GEOGRAPHIC_DATA] and put in a"
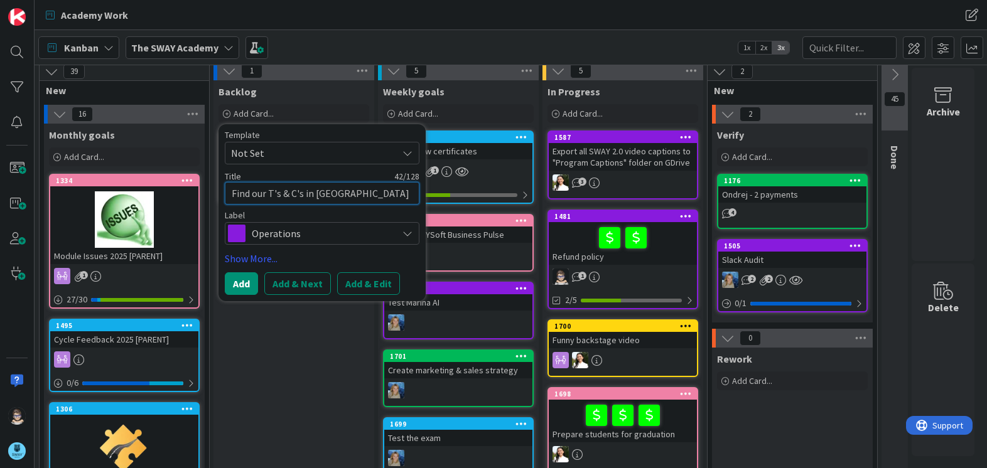
type textarea "x"
type textarea "Find our T's & C's in [GEOGRAPHIC_DATA] and put in a d"
type textarea "x"
type textarea "Find our T's & C's in [GEOGRAPHIC_DATA] and put in a do"
type textarea "x"
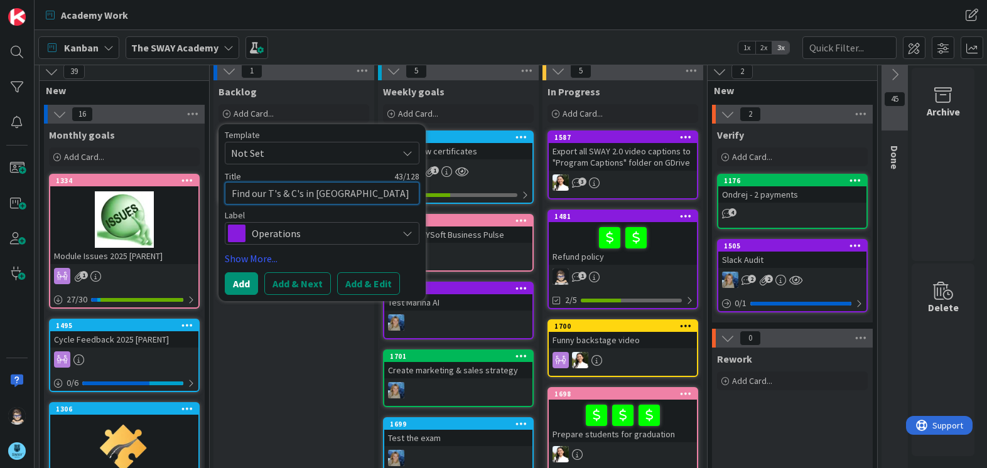
type textarea "Find our T's & C's in [GEOGRAPHIC_DATA] and put in a doc"
type textarea "x"
type textarea "Find our T's & C's in [GEOGRAPHIC_DATA] and put in a doc"
type textarea "x"
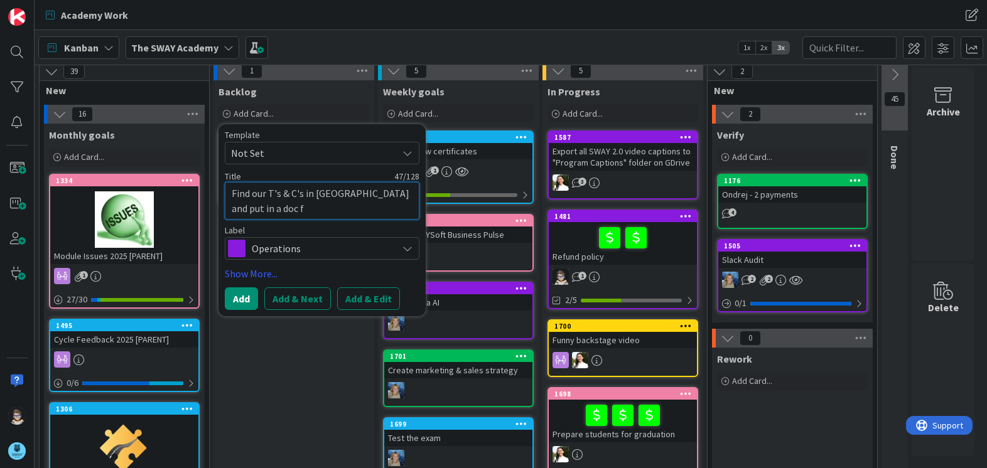
type textarea "Find our T's & C's in [GEOGRAPHIC_DATA] and put in a doc fo"
type textarea "x"
type textarea "Find our T's & C's in [GEOGRAPHIC_DATA] and put in a doc for"
type textarea "x"
type textarea "Find our T's & C's in [GEOGRAPHIC_DATA] and put in a doc for re"
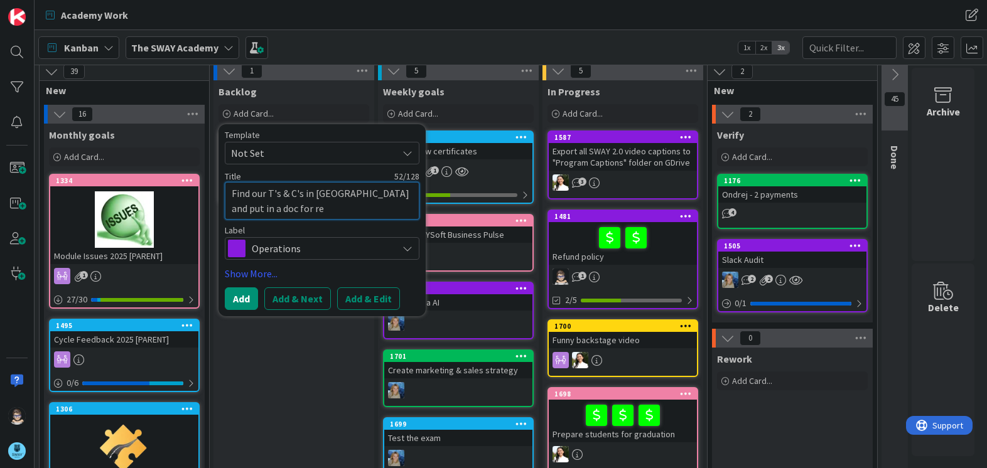
type textarea "x"
type textarea "Find our T's & C's in [GEOGRAPHIC_DATA] and put in a doc for rev"
type textarea "x"
type textarea "Find our T's & C's in [GEOGRAPHIC_DATA] and put in a doc for revi"
type textarea "x"
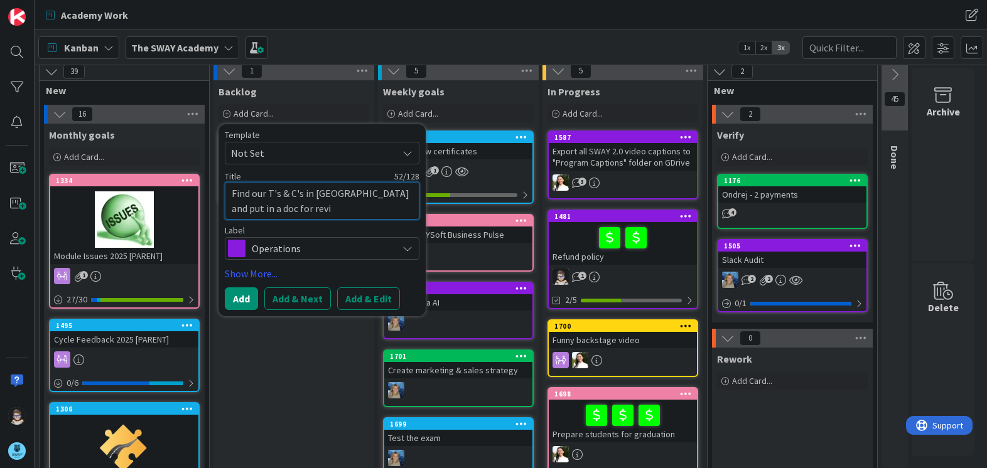
type textarea "Find our T's & C's in [GEOGRAPHIC_DATA] and put in a doc for revie"
type textarea "x"
type textarea "Find our T's & C's in [GEOGRAPHIC_DATA] and put in a doc for review"
click at [244, 303] on button "Add" at bounding box center [241, 298] width 33 height 23
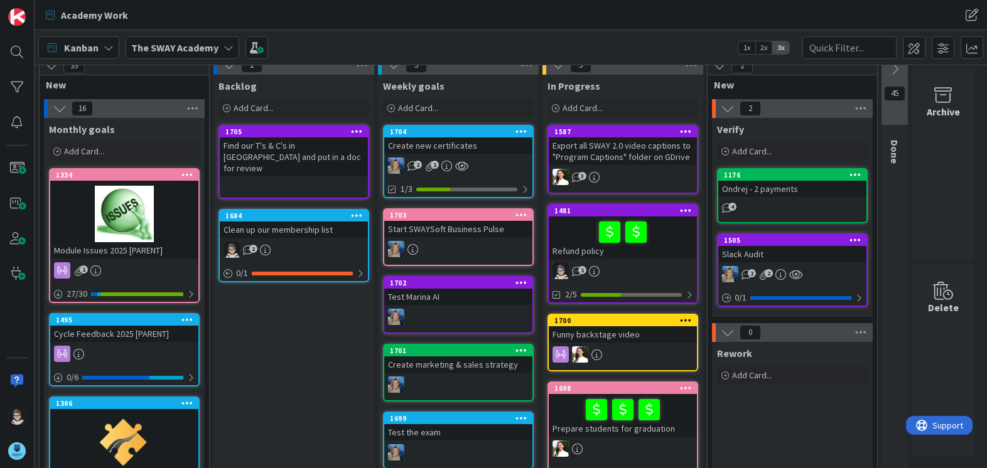
scroll to position [0, 0]
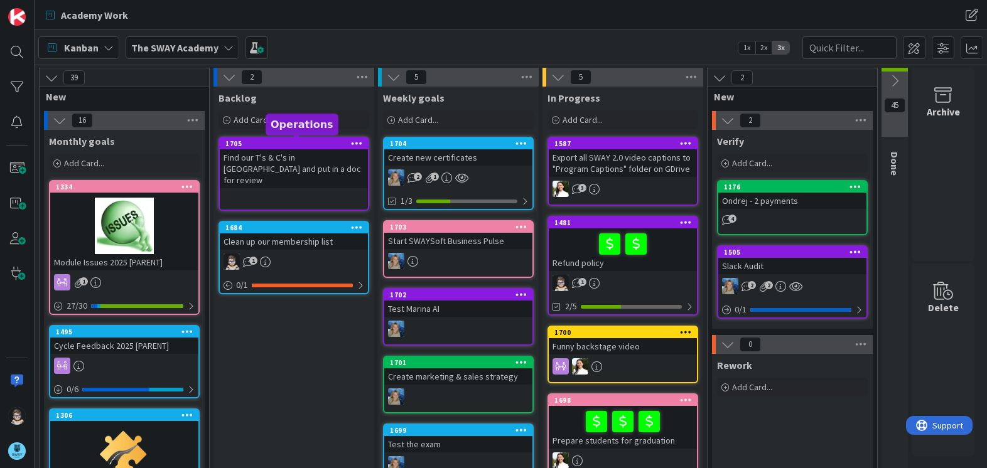
click at [301, 139] on div "1705" at bounding box center [296, 143] width 142 height 9
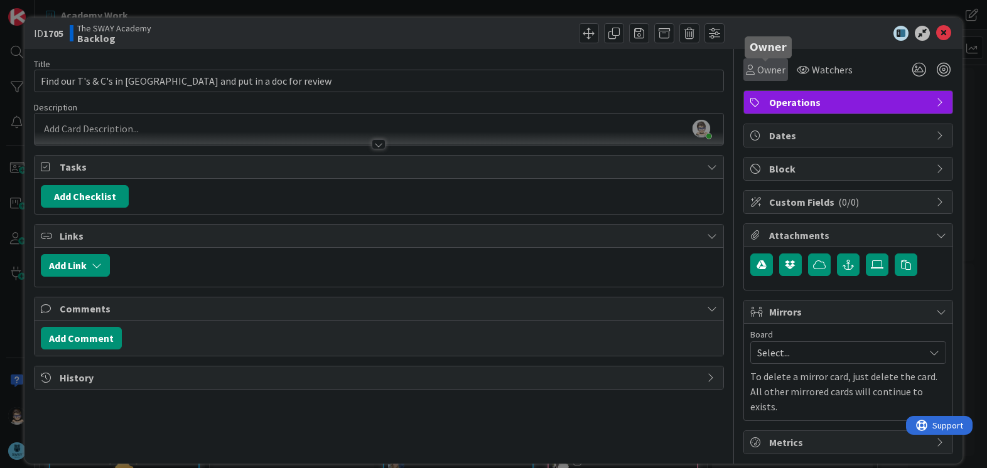
click at [764, 70] on span "Owner" at bounding box center [771, 69] width 28 height 15
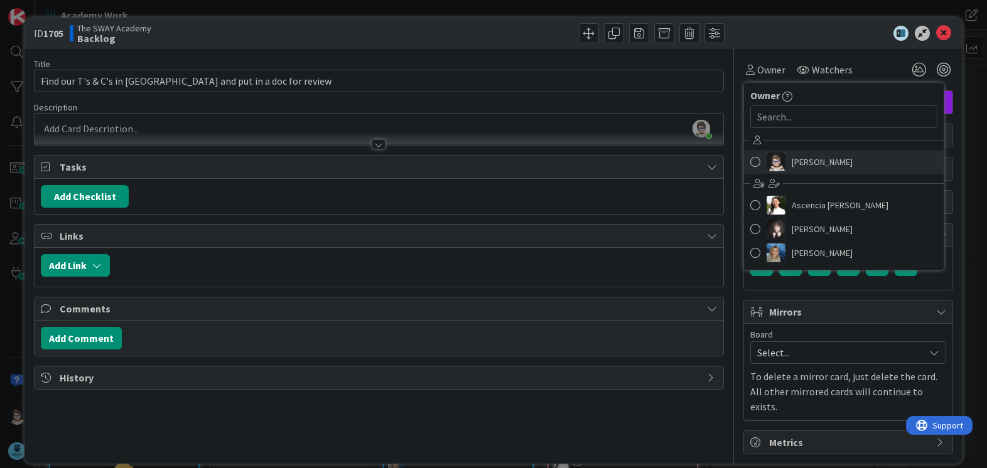
click at [772, 158] on img at bounding box center [775, 162] width 19 height 19
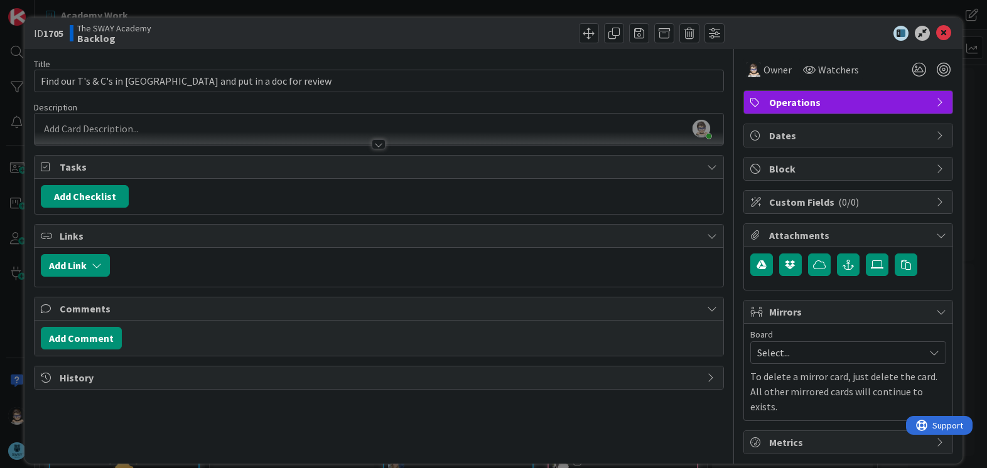
click at [379, 142] on div at bounding box center [379, 144] width 14 height 10
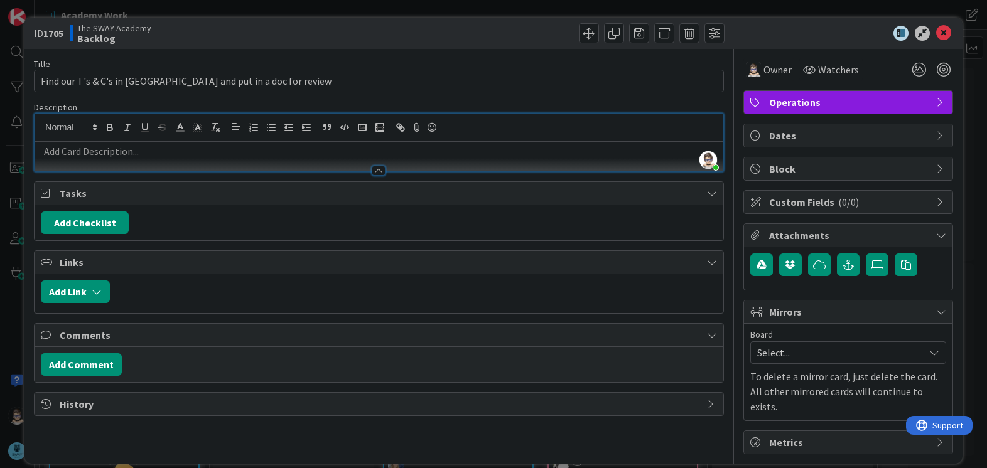
click at [239, 149] on p at bounding box center [378, 151] width 675 height 14
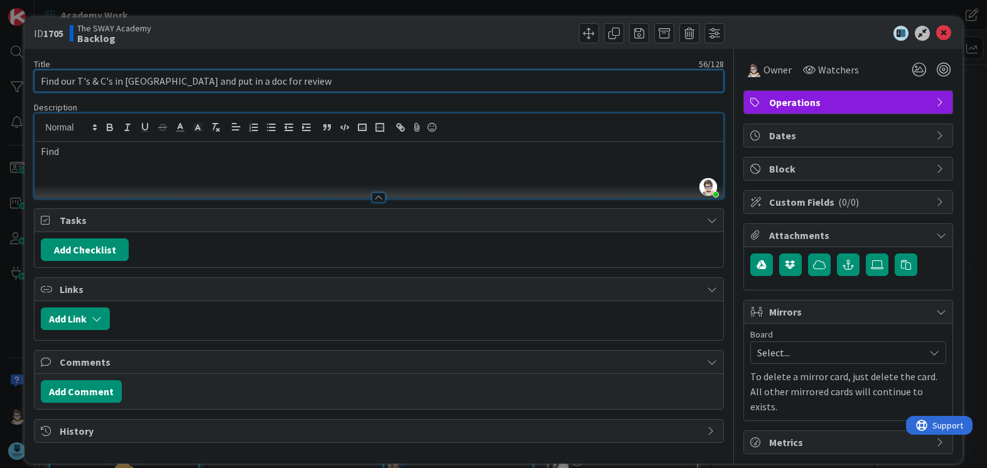
click at [308, 73] on input "Find our T's & C's in [GEOGRAPHIC_DATA] and put in a doc for review" at bounding box center [378, 81] width 689 height 23
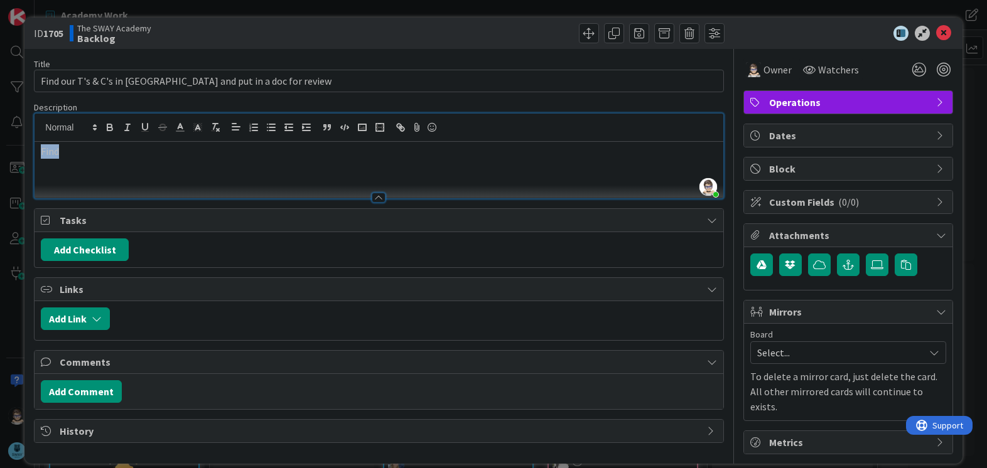
drag, startPoint x: 253, startPoint y: 158, endPoint x: -113, endPoint y: 179, distance: 366.5
click at [0, 179] on html "Academy Work Academy Work Kanban The SWAY Academy 1x 2x 3x 39 New 16 Monthly go…" at bounding box center [493, 234] width 987 height 468
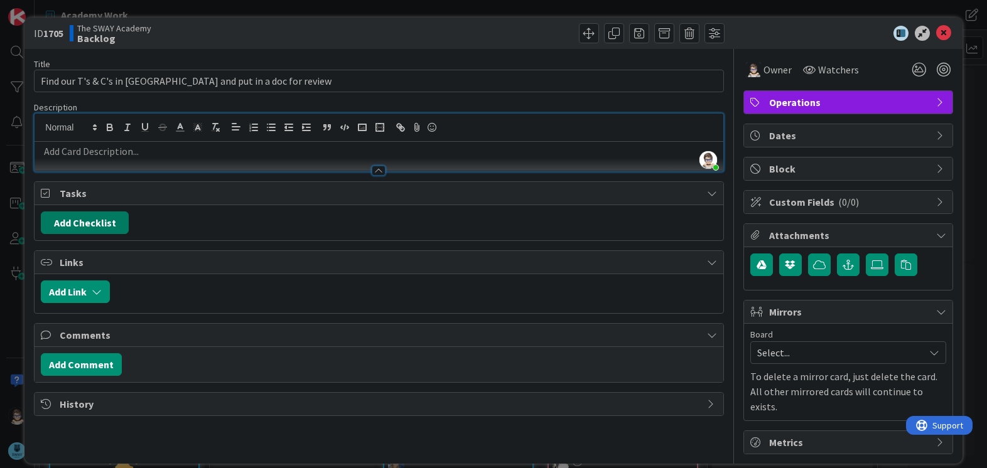
click at [100, 222] on button "Add Checklist" at bounding box center [85, 223] width 88 height 23
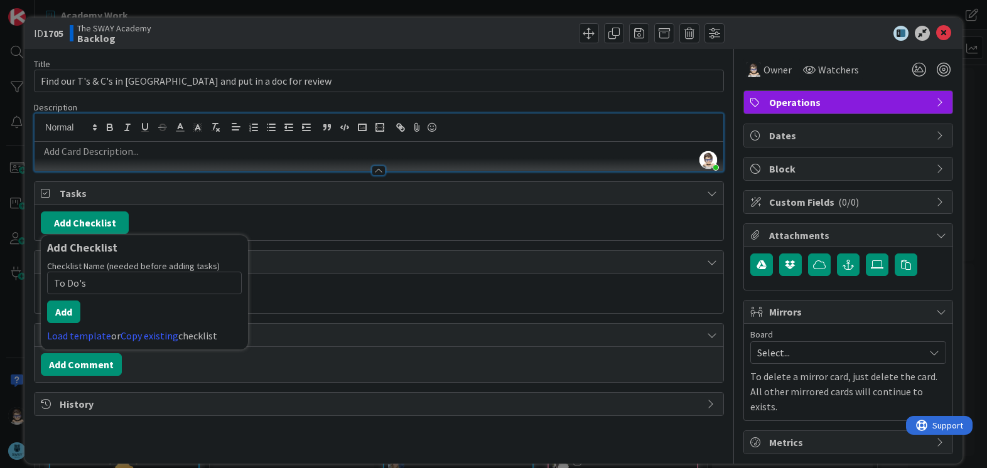
type input "To Do's"
click at [65, 306] on button "Add" at bounding box center [63, 312] width 33 height 23
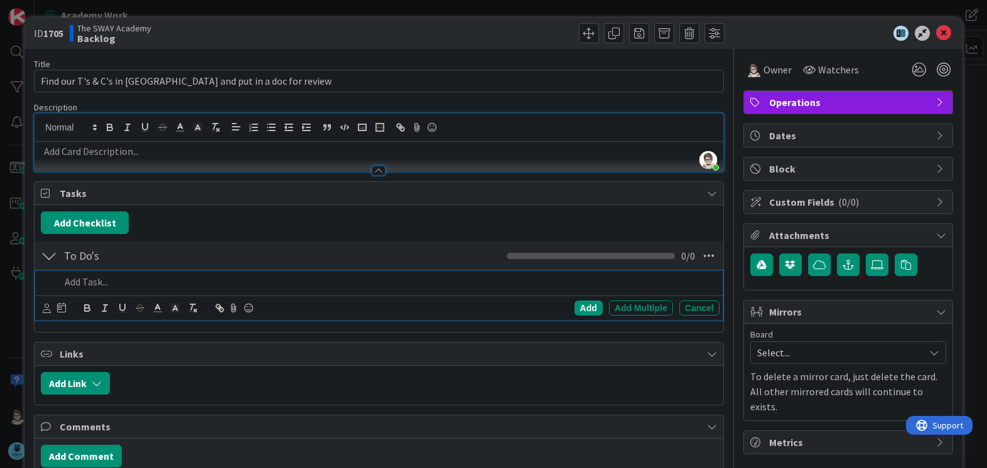
click at [114, 283] on p at bounding box center [386, 282] width 653 height 14
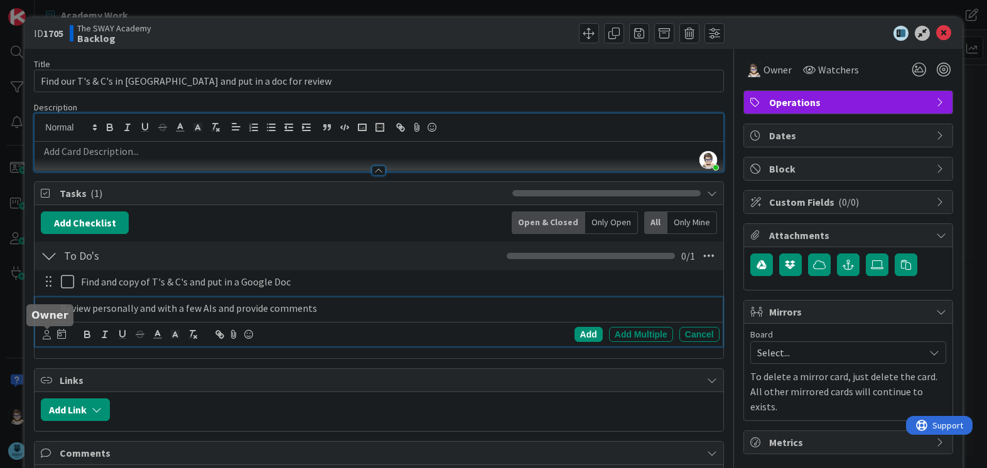
click at [47, 335] on icon at bounding box center [47, 334] width 8 height 9
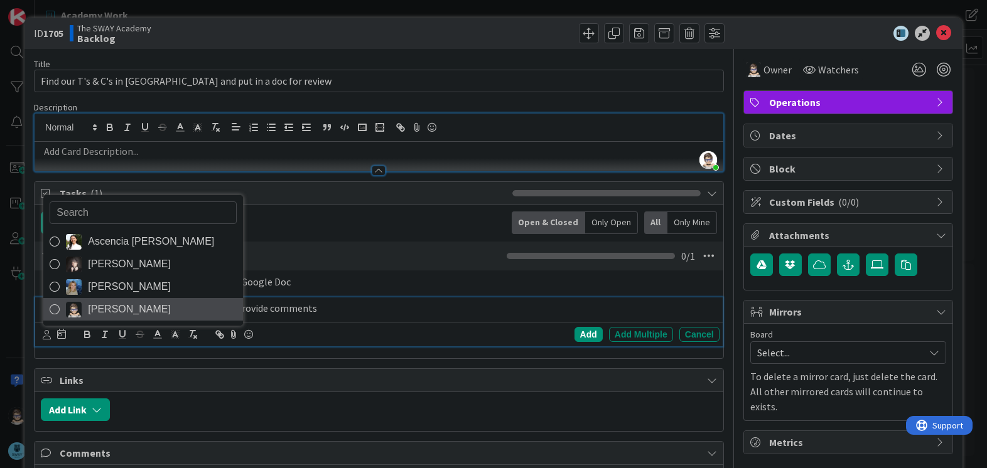
click at [52, 309] on icon at bounding box center [55, 309] width 10 height 19
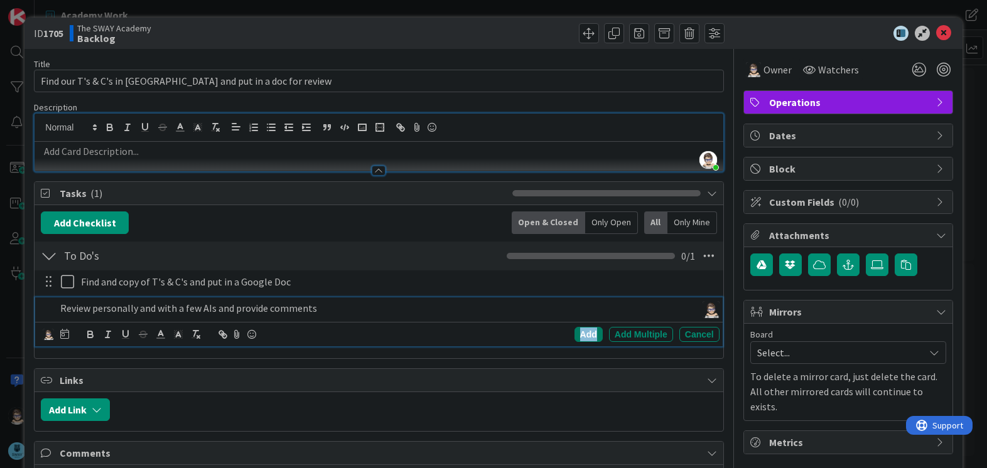
click at [581, 329] on div "Add" at bounding box center [588, 334] width 28 height 15
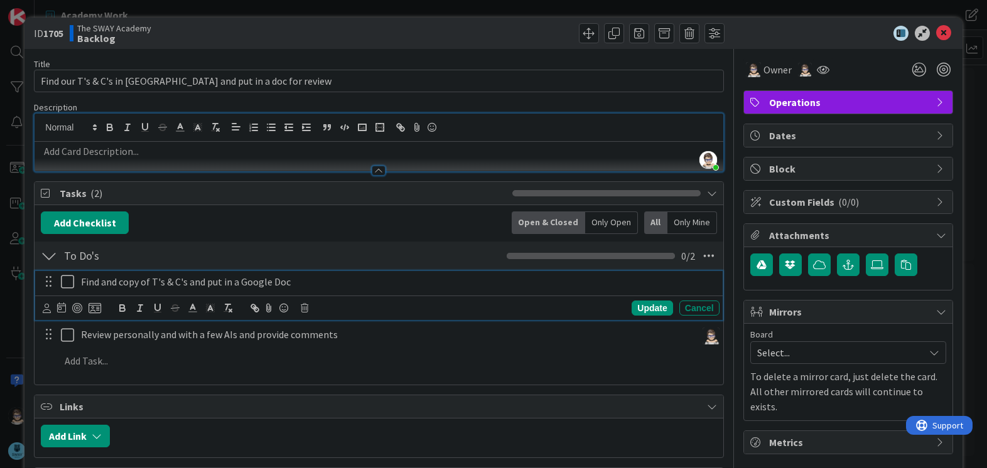
click at [108, 281] on p "Find and copy of T's & C's and put in a Google Doc" at bounding box center [397, 282] width 633 height 14
click at [50, 311] on icon at bounding box center [47, 308] width 8 height 9
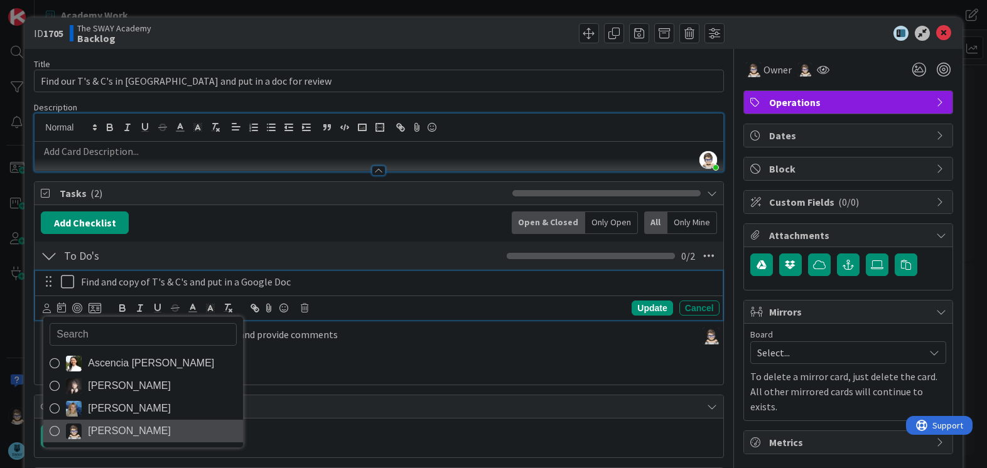
click at [73, 437] on img at bounding box center [74, 432] width 16 height 16
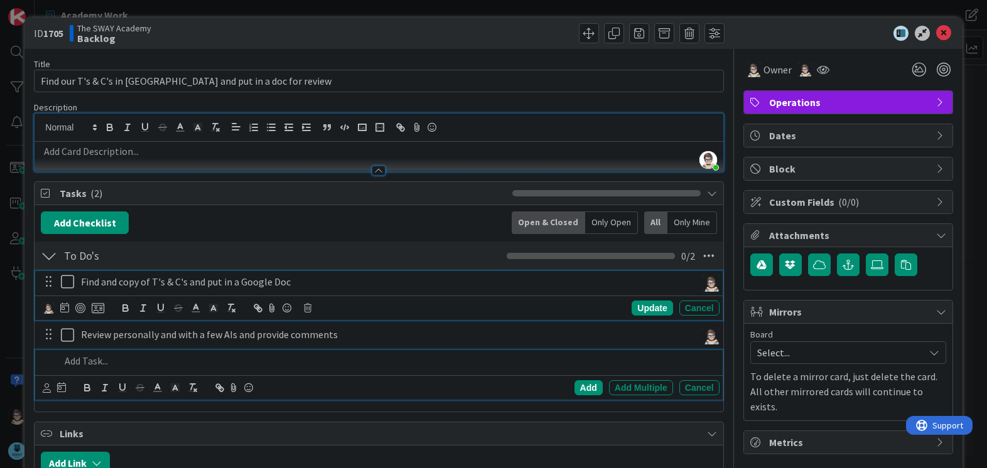
click at [89, 361] on p at bounding box center [386, 361] width 653 height 14
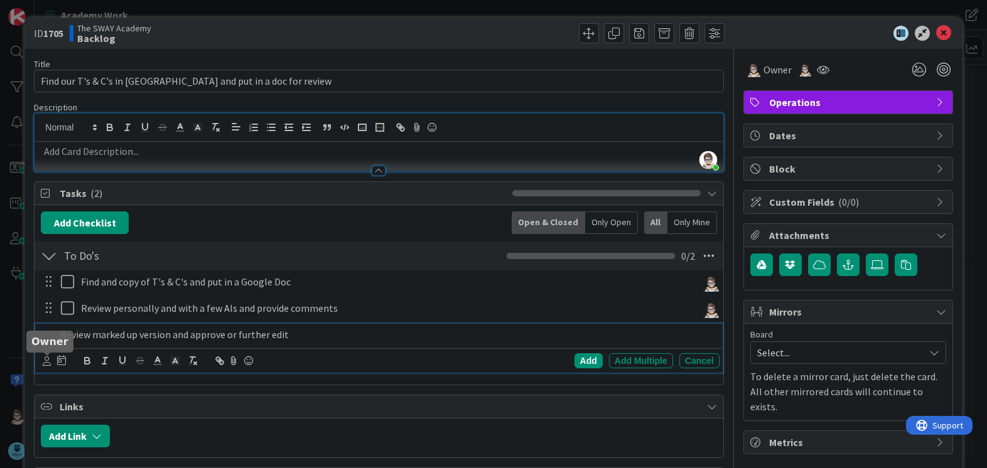
click at [48, 365] on icon at bounding box center [47, 361] width 8 height 9
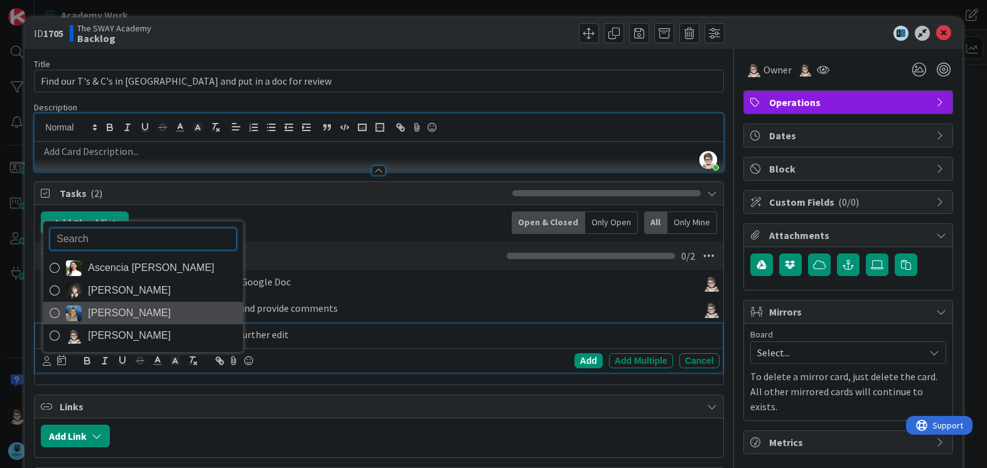
click at [55, 313] on icon at bounding box center [55, 313] width 10 height 19
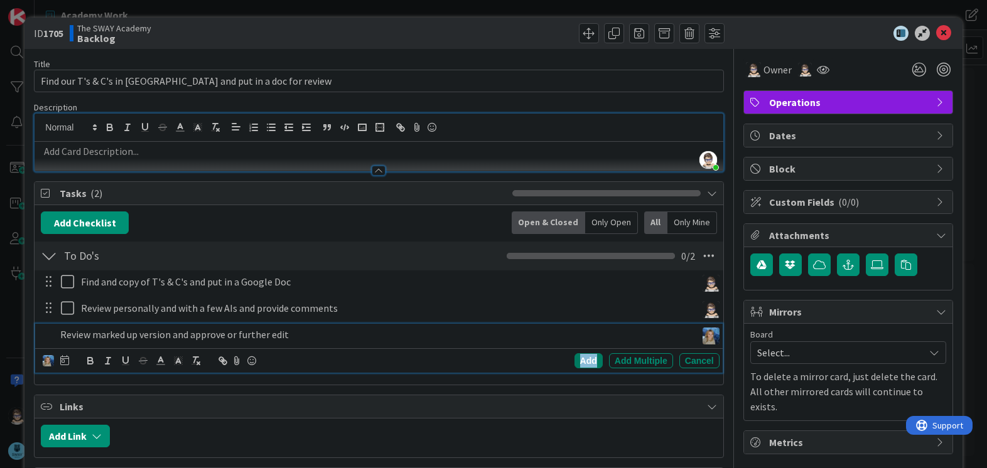
click at [581, 357] on div "Add" at bounding box center [588, 360] width 28 height 15
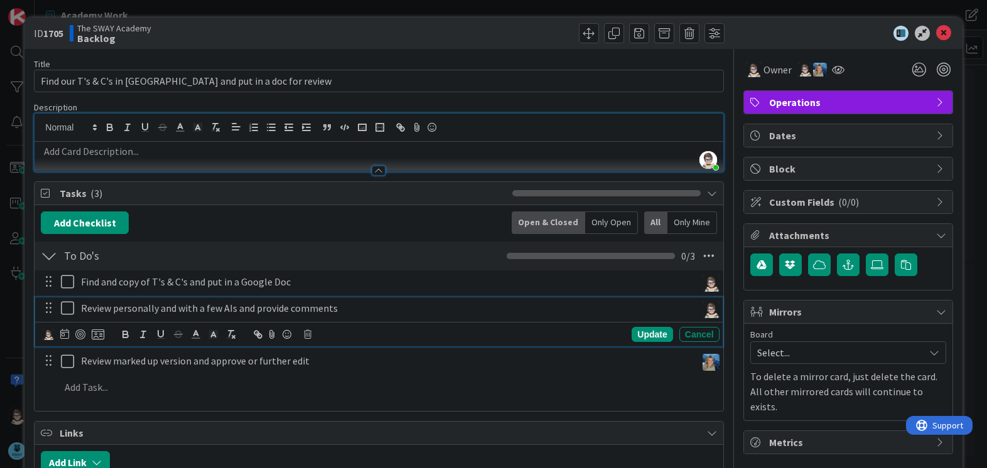
click at [404, 315] on p "Review personally and with a few AIs and provide comments" at bounding box center [386, 308] width 610 height 14
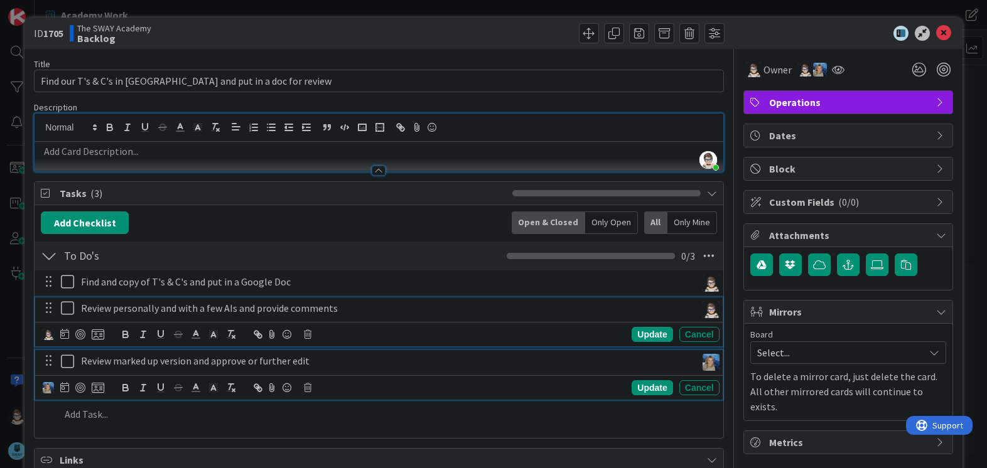
click at [421, 364] on p "Review marked up version and approve or further edit" at bounding box center [386, 361] width 610 height 14
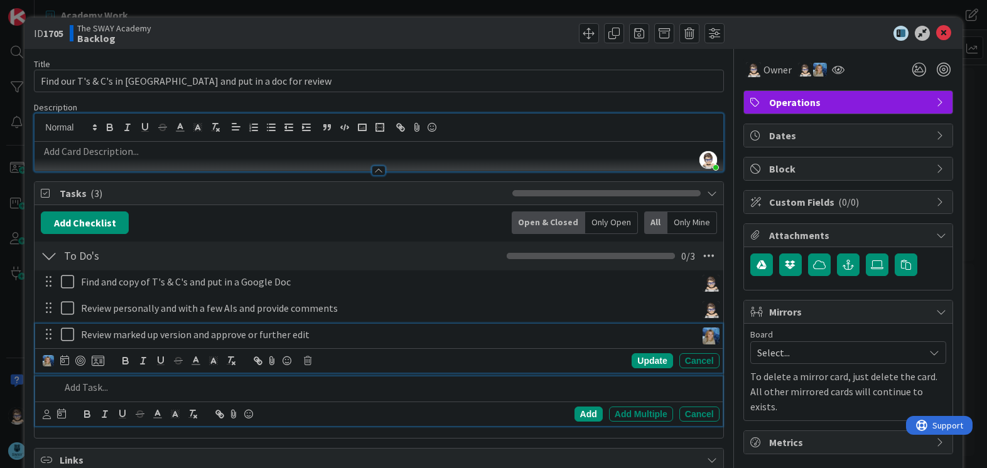
click at [95, 387] on p at bounding box center [386, 387] width 653 height 14
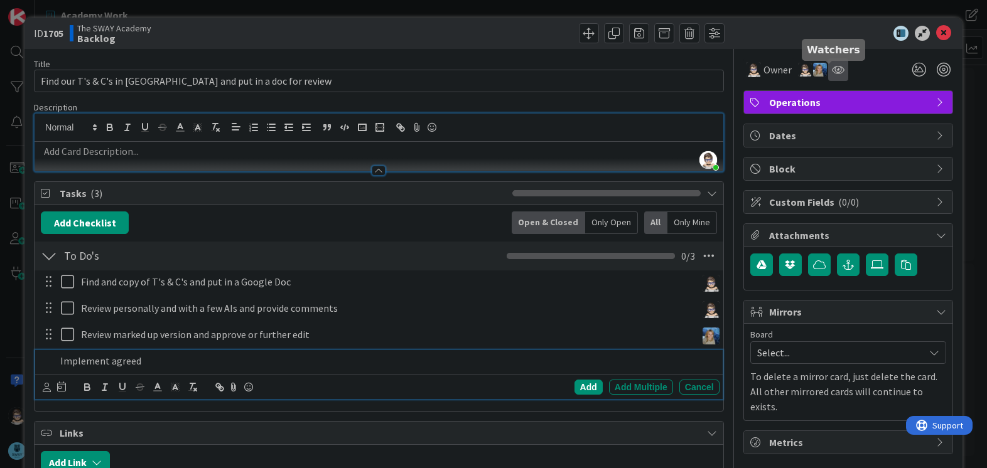
click at [832, 70] on icon at bounding box center [838, 70] width 13 height 10
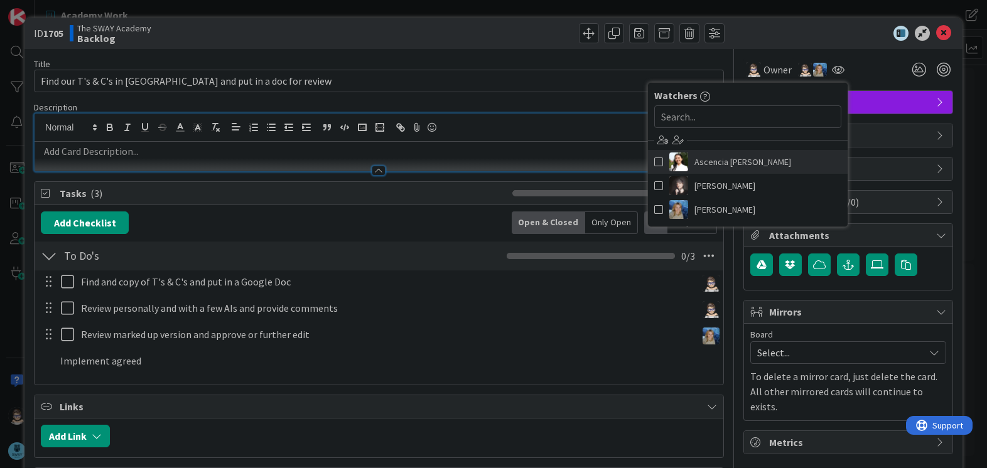
click at [654, 163] on span at bounding box center [658, 162] width 9 height 19
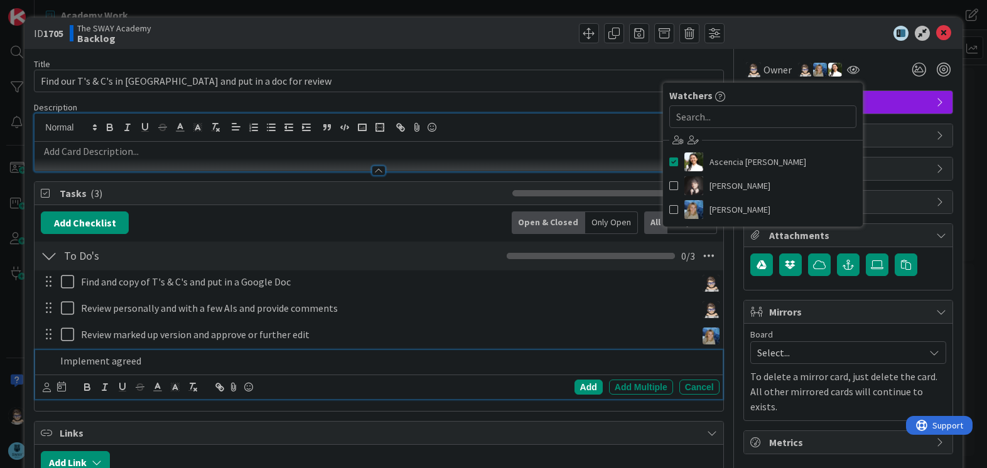
click at [188, 363] on p "Implement agreed" at bounding box center [386, 361] width 653 height 14
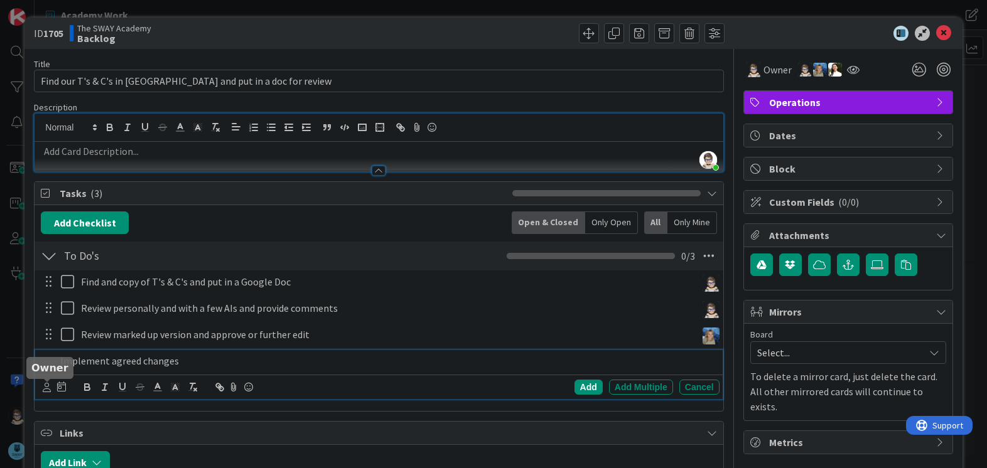
click at [43, 391] on icon at bounding box center [47, 387] width 8 height 9
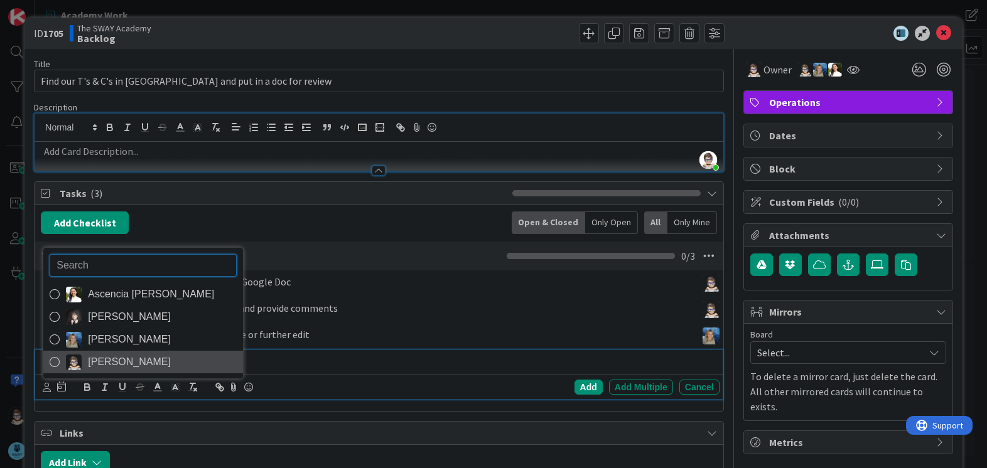
click at [51, 363] on icon at bounding box center [55, 362] width 10 height 19
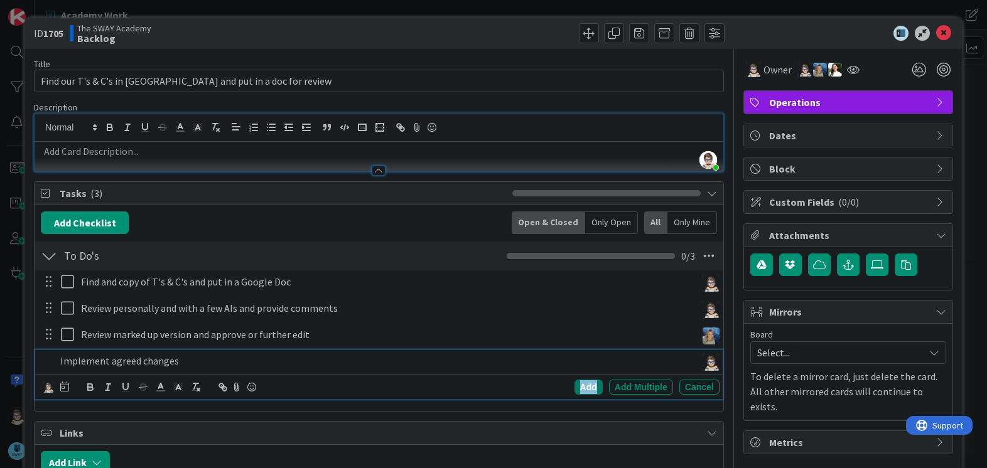
click at [576, 388] on div "Add" at bounding box center [588, 387] width 28 height 15
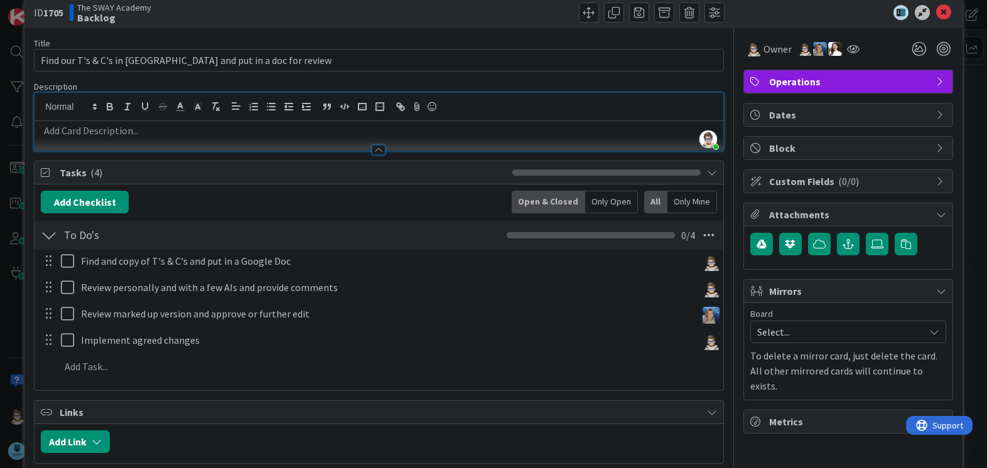
scroll to position [146, 0]
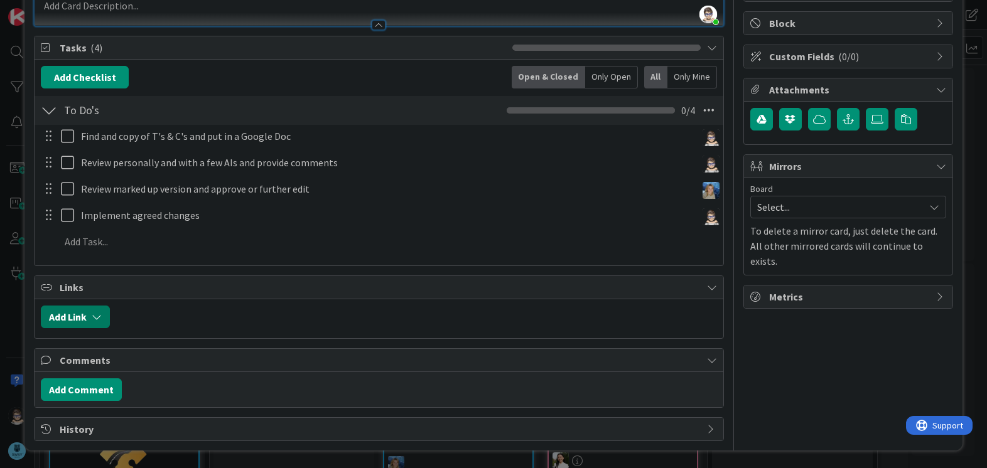
click at [95, 319] on icon "button" at bounding box center [97, 317] width 10 height 10
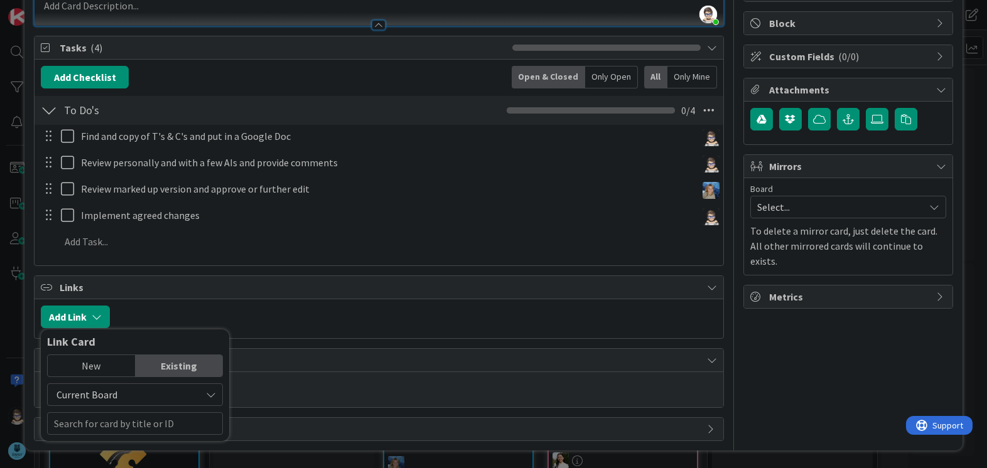
click at [169, 358] on div "Existing" at bounding box center [179, 365] width 87 height 21
click at [174, 361] on div "Existing" at bounding box center [179, 365] width 87 height 21
click at [172, 369] on div "Existing" at bounding box center [179, 365] width 87 height 21
click at [182, 423] on input "text" at bounding box center [135, 423] width 176 height 23
type input "Refund"
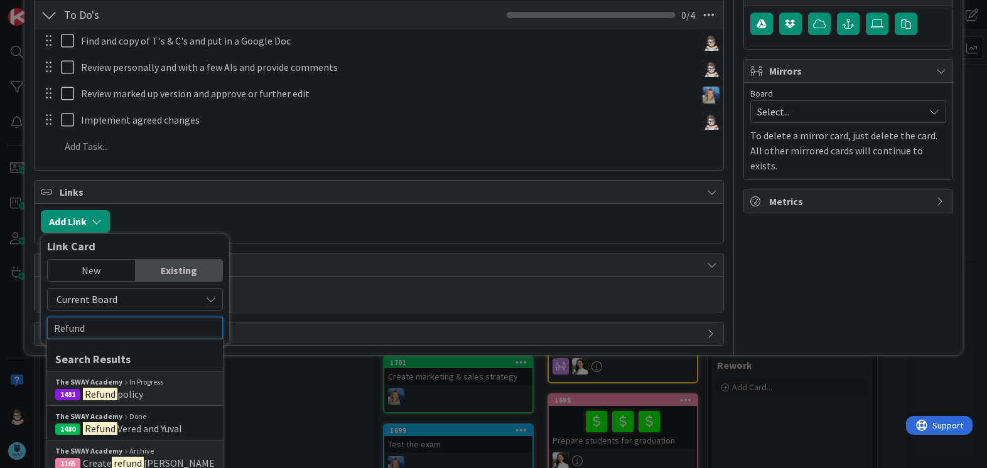
scroll to position [247, 0]
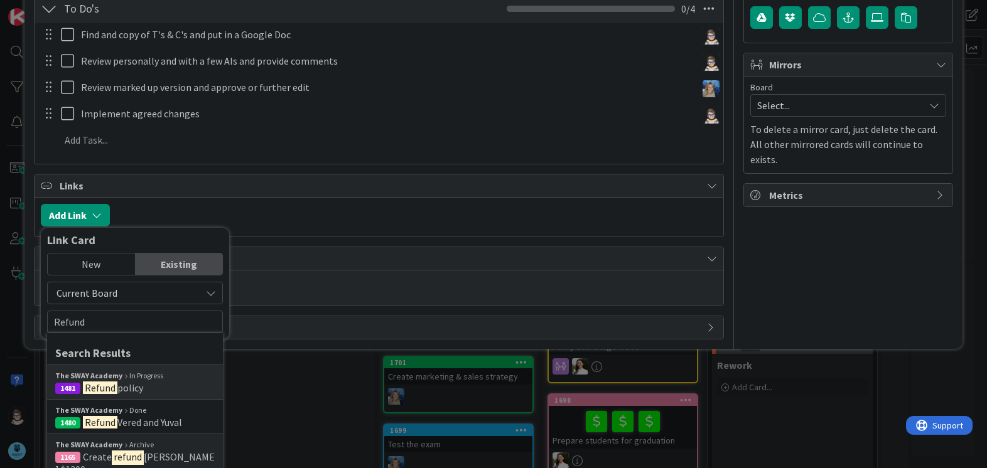
click at [100, 385] on mark "Refund" at bounding box center [100, 388] width 35 height 16
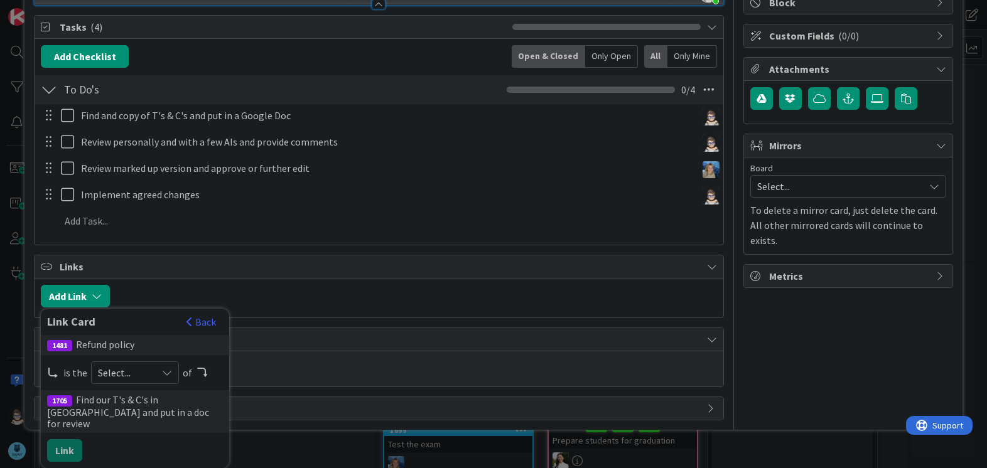
scroll to position [155, 0]
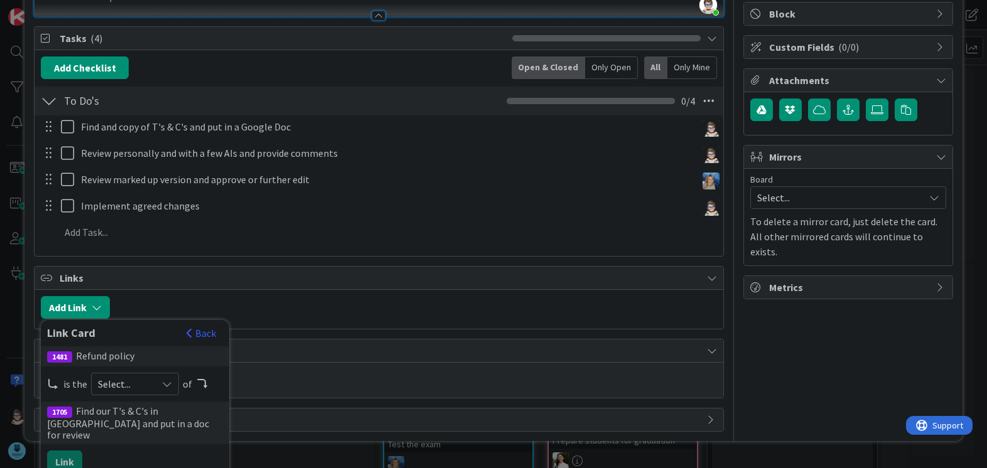
click at [168, 385] on icon at bounding box center [167, 384] width 10 height 10
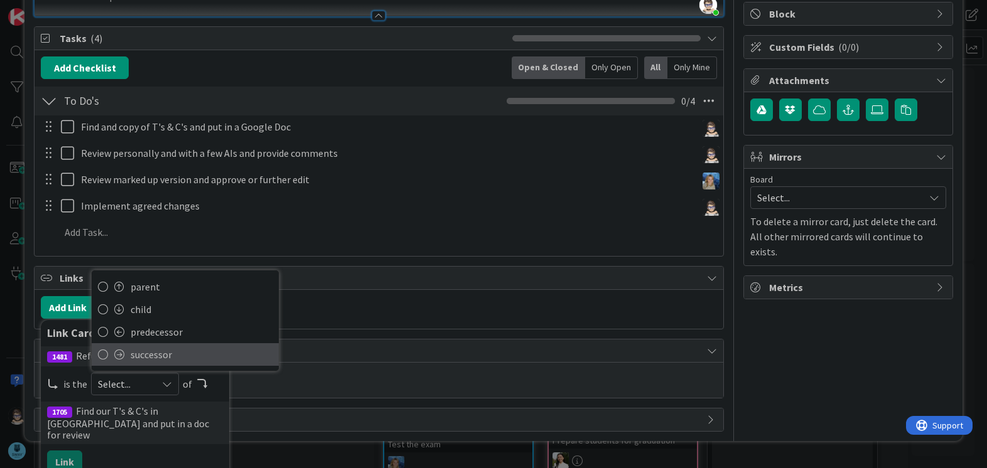
click at [164, 351] on span "successor" at bounding box center [202, 354] width 142 height 19
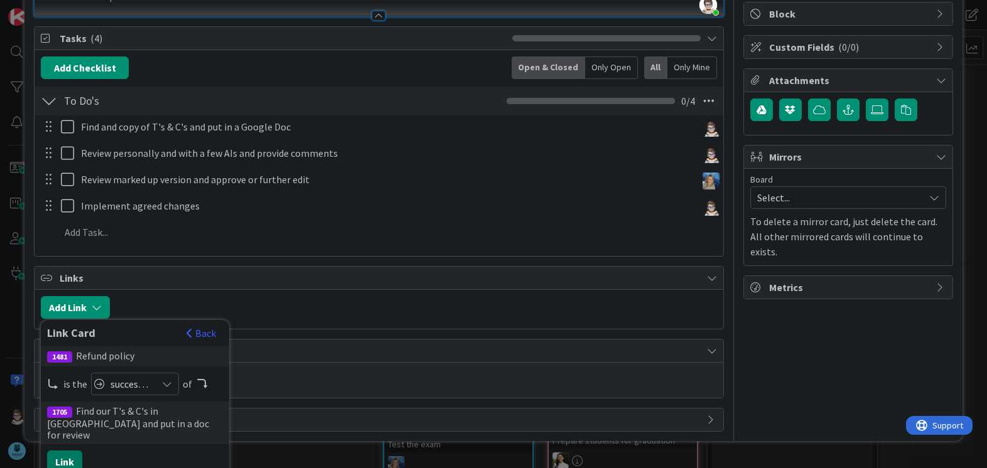
click at [72, 451] on button "Link" at bounding box center [64, 462] width 35 height 23
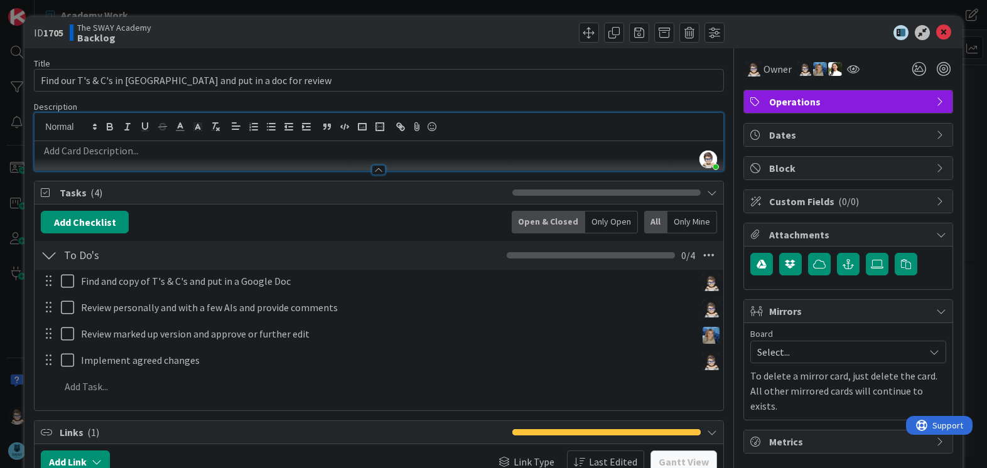
scroll to position [0, 0]
click at [937, 33] on icon at bounding box center [943, 33] width 15 height 15
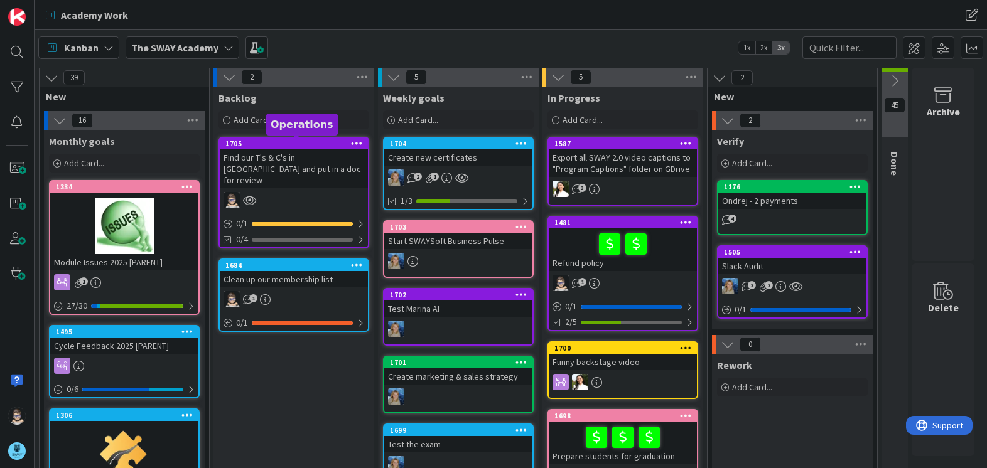
click at [308, 144] on div "1705" at bounding box center [296, 143] width 142 height 9
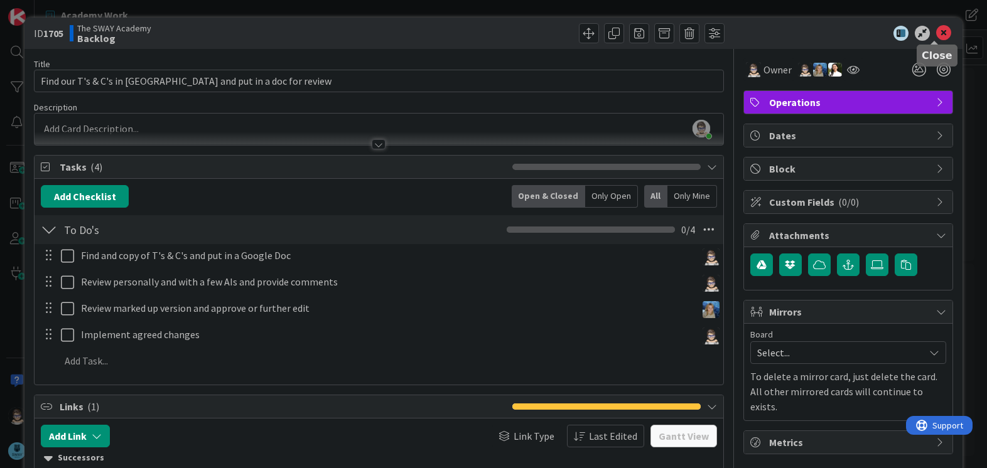
click at [936, 36] on icon at bounding box center [943, 33] width 15 height 15
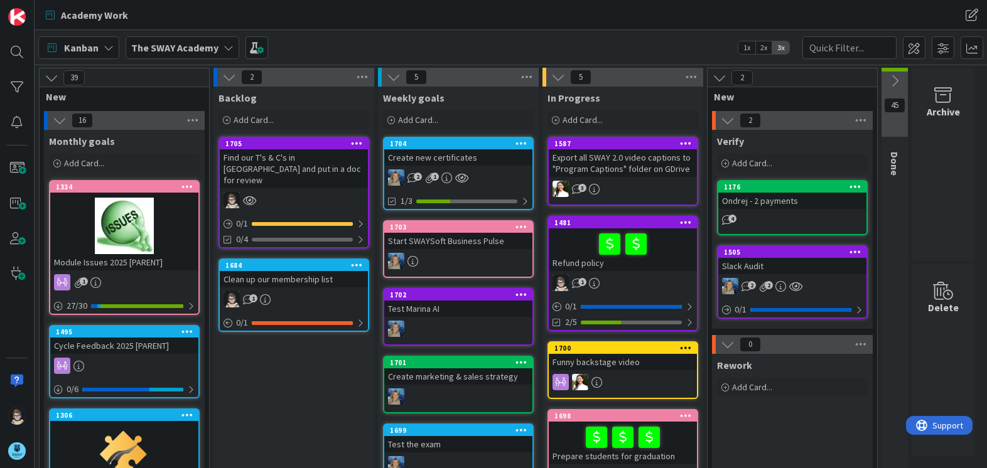
click at [310, 169] on div "Find our T's & C's in [GEOGRAPHIC_DATA] and put in a doc for review" at bounding box center [294, 168] width 148 height 39
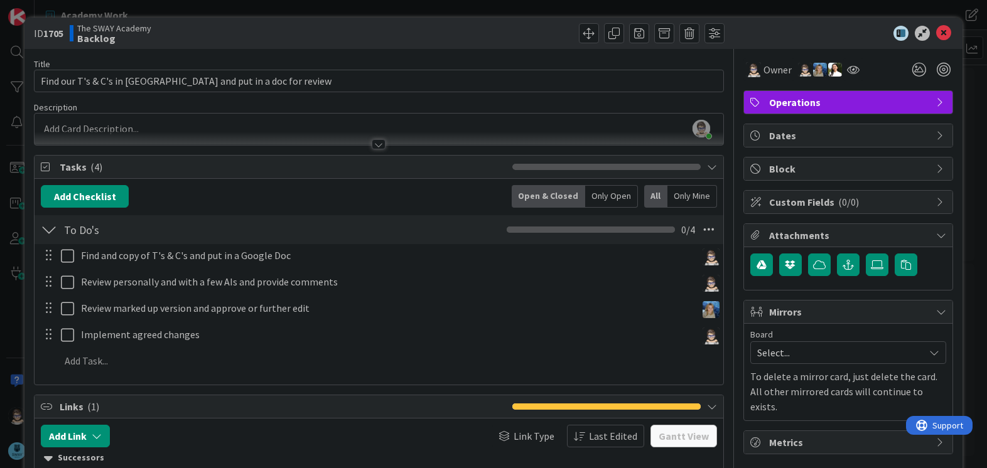
click at [936, 201] on icon at bounding box center [941, 202] width 10 height 10
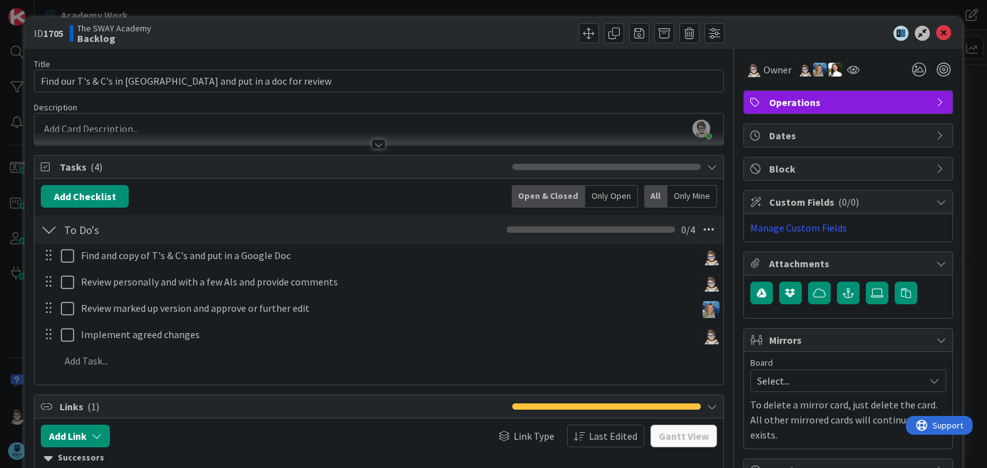
click at [936, 201] on icon at bounding box center [941, 202] width 10 height 10
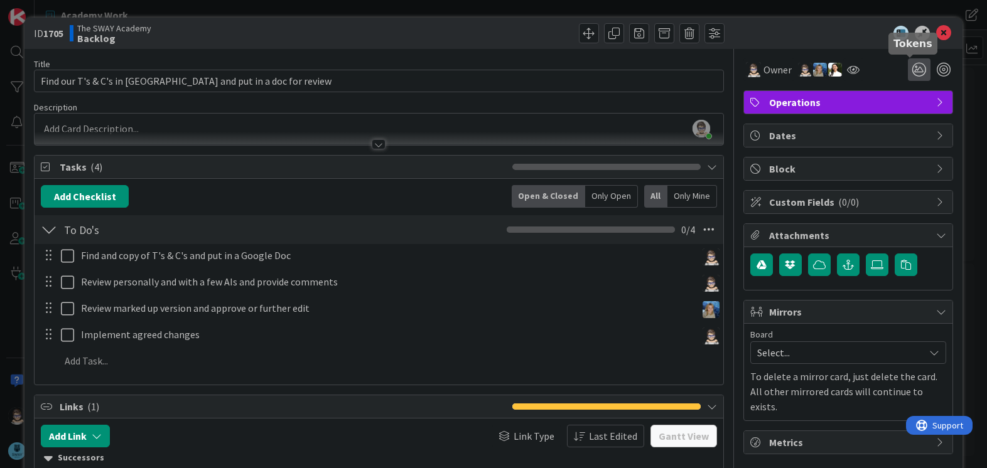
click at [909, 69] on icon at bounding box center [919, 69] width 23 height 23
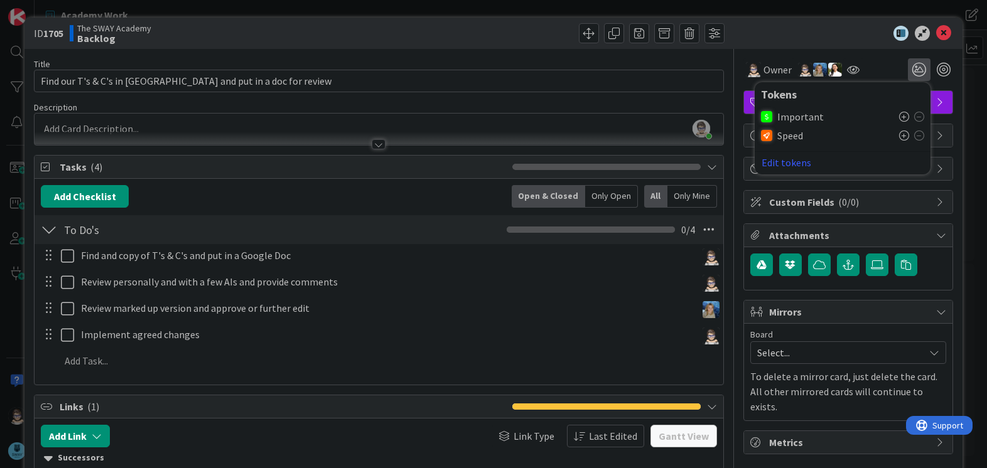
click at [899, 116] on icon at bounding box center [904, 117] width 10 height 10
click at [899, 116] on icon at bounding box center [904, 119] width 10 height 10
click at [936, 102] on icon at bounding box center [941, 102] width 10 height 10
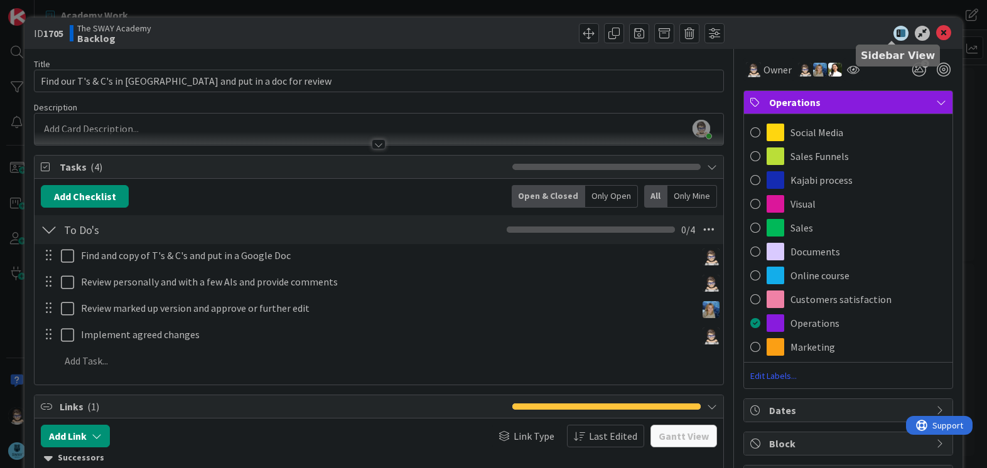
click at [834, 21] on div "ID 1705 The SWAY Academy Backlog" at bounding box center [492, 33] width 937 height 31
click at [936, 31] on icon at bounding box center [943, 33] width 15 height 15
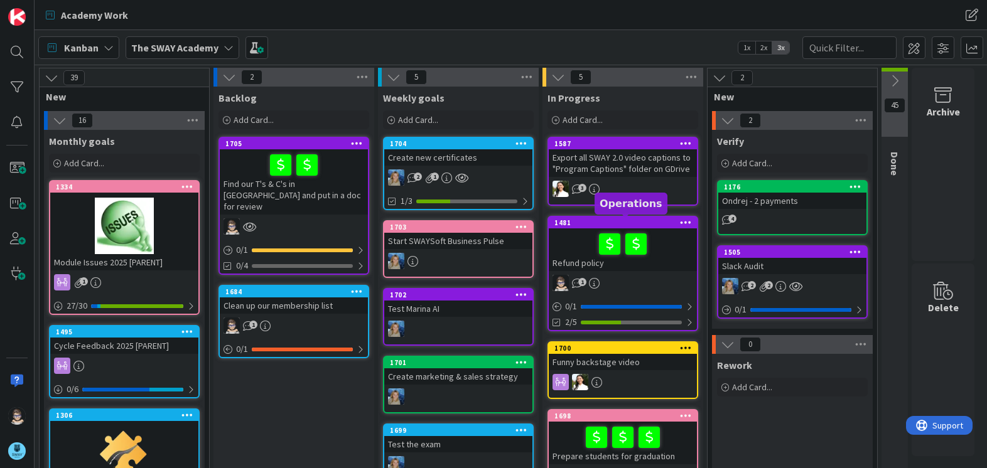
click at [641, 225] on div "1481" at bounding box center [625, 222] width 142 height 9
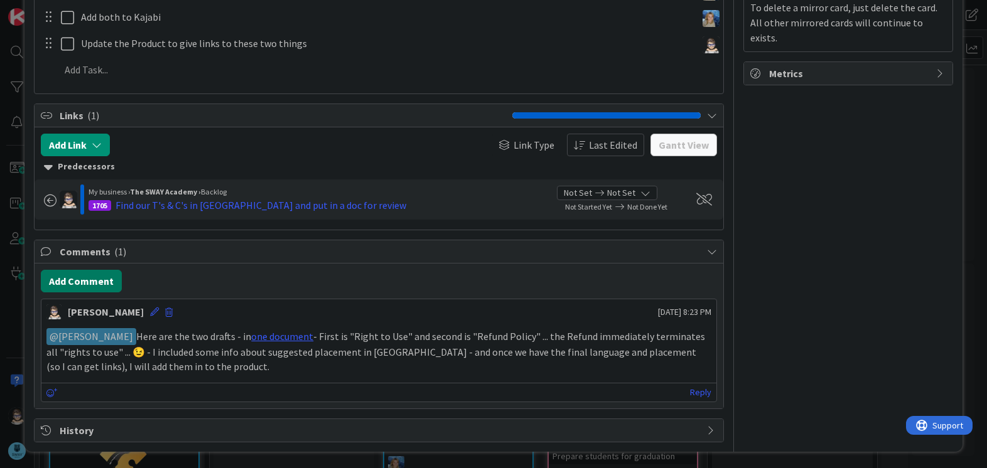
scroll to position [370, 0]
click at [102, 276] on button "Add Comment" at bounding box center [81, 280] width 81 height 23
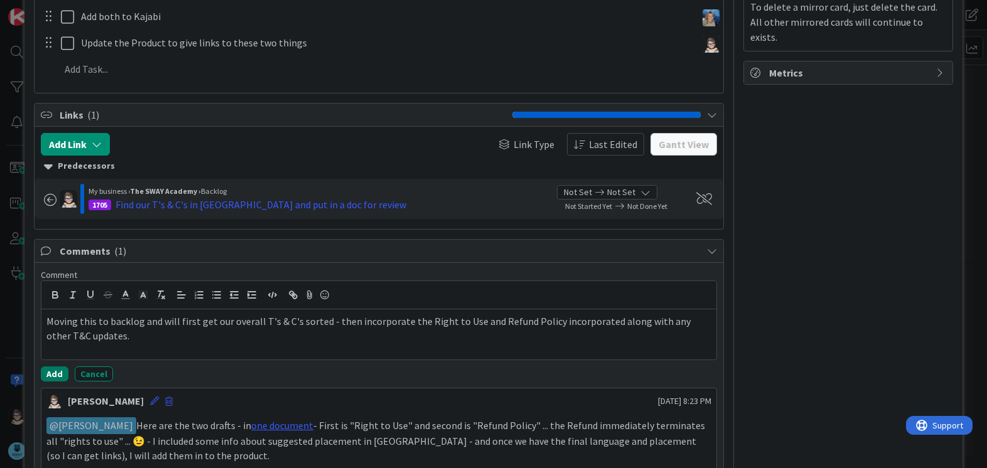
click at [59, 375] on button "Add" at bounding box center [55, 374] width 28 height 15
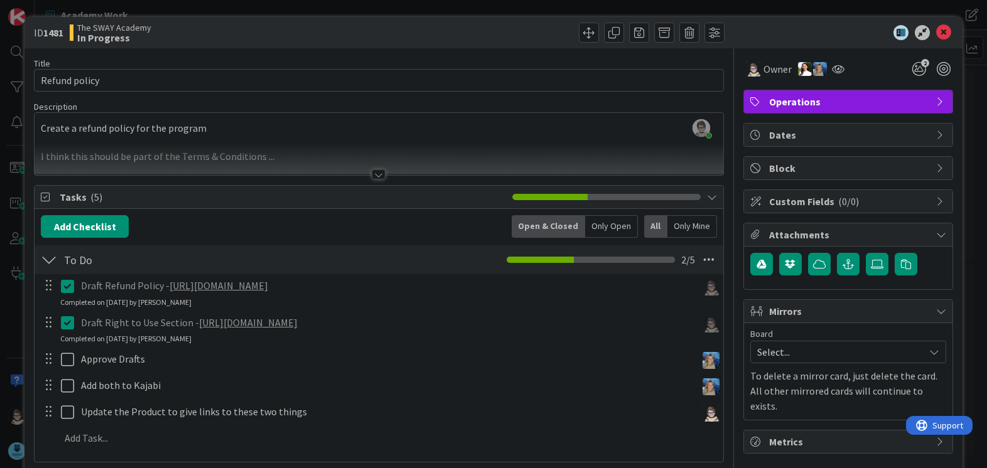
scroll to position [0, 0]
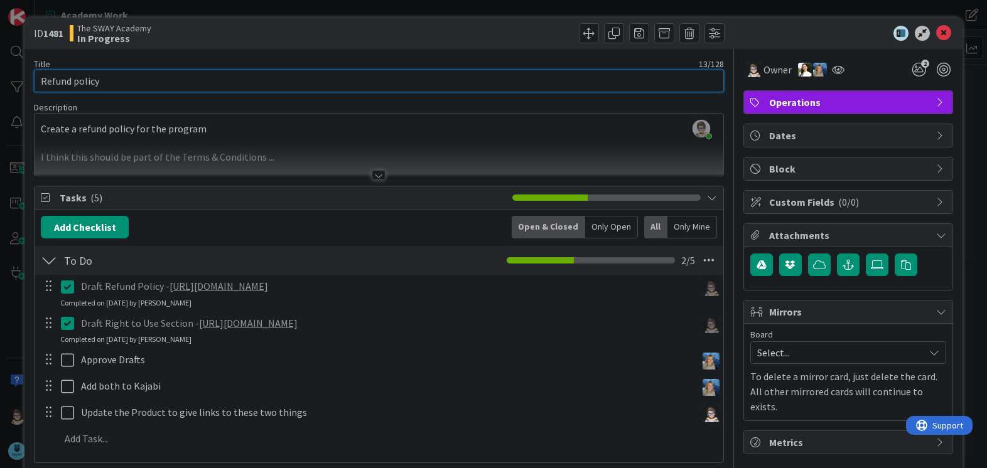
click at [407, 83] on input "Refund policy" at bounding box center [378, 81] width 689 height 23
type input "Refund Policy + Right to Use"
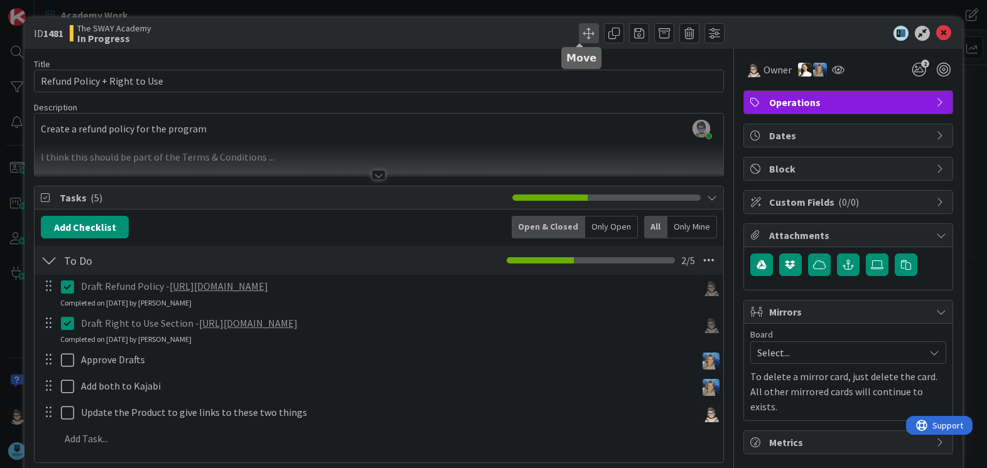
click at [579, 35] on span at bounding box center [589, 33] width 20 height 20
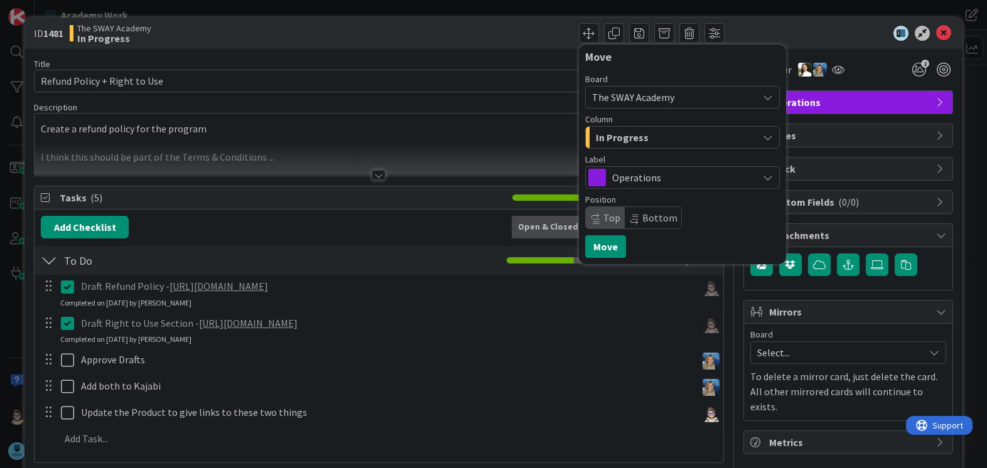
click at [712, 141] on div "In Progress" at bounding box center [675, 137] width 165 height 20
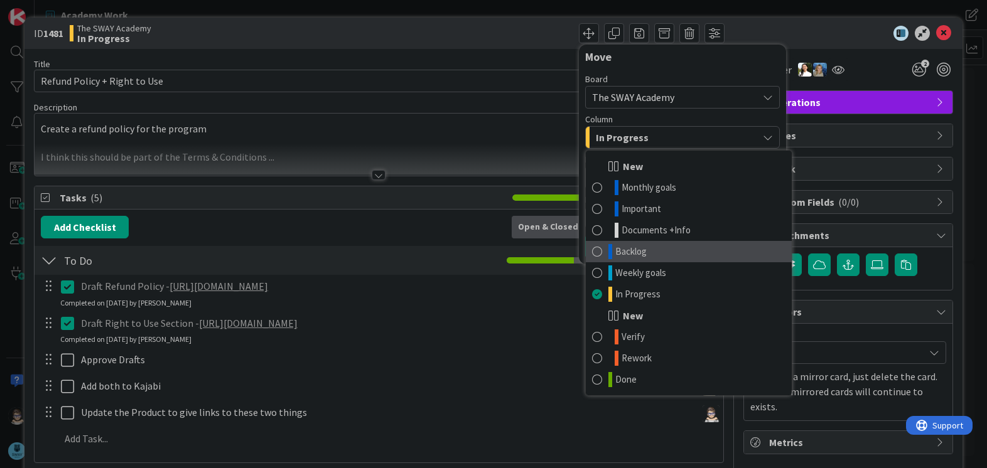
click at [703, 256] on link "Backlog" at bounding box center [689, 251] width 206 height 21
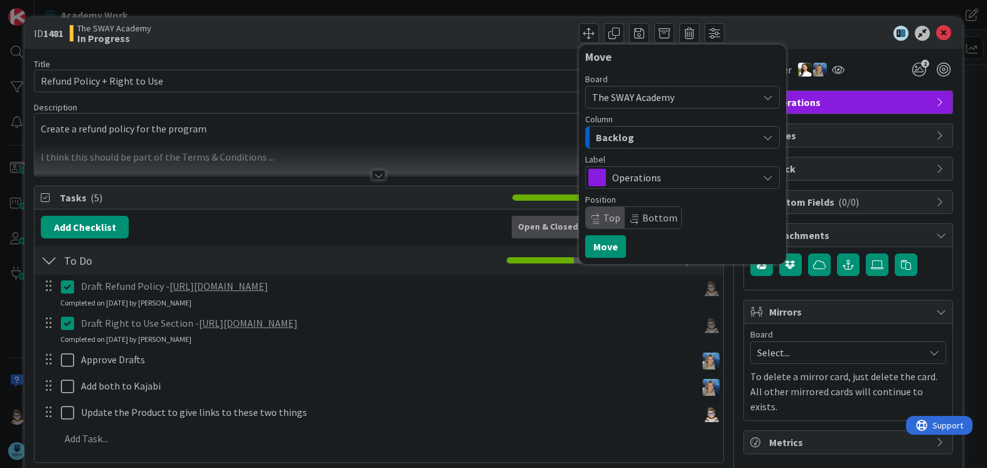
click at [763, 141] on icon "button" at bounding box center [768, 137] width 10 height 10
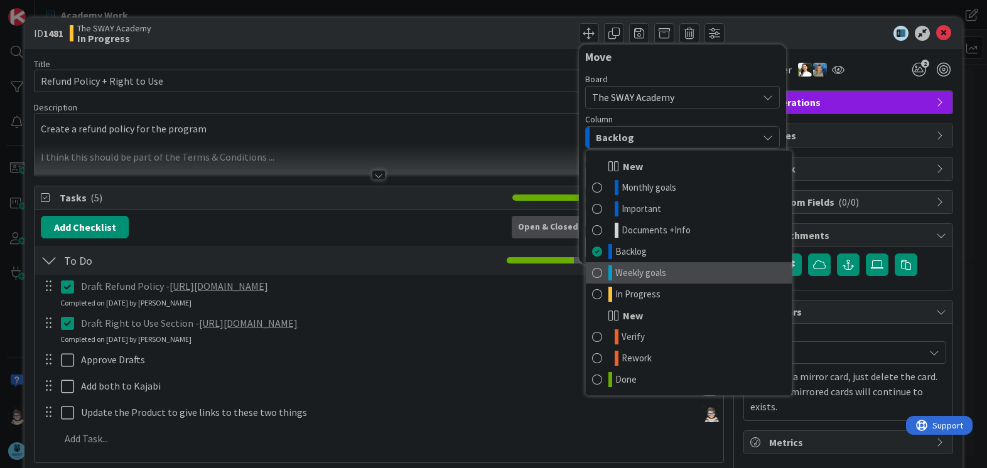
click at [693, 272] on link "Weekly goals" at bounding box center [689, 272] width 206 height 21
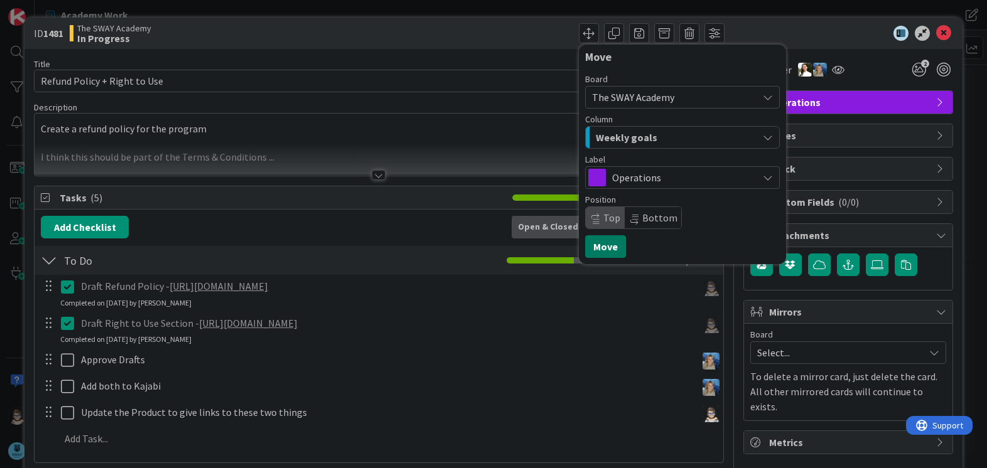
click at [595, 247] on button "Move" at bounding box center [605, 246] width 41 height 23
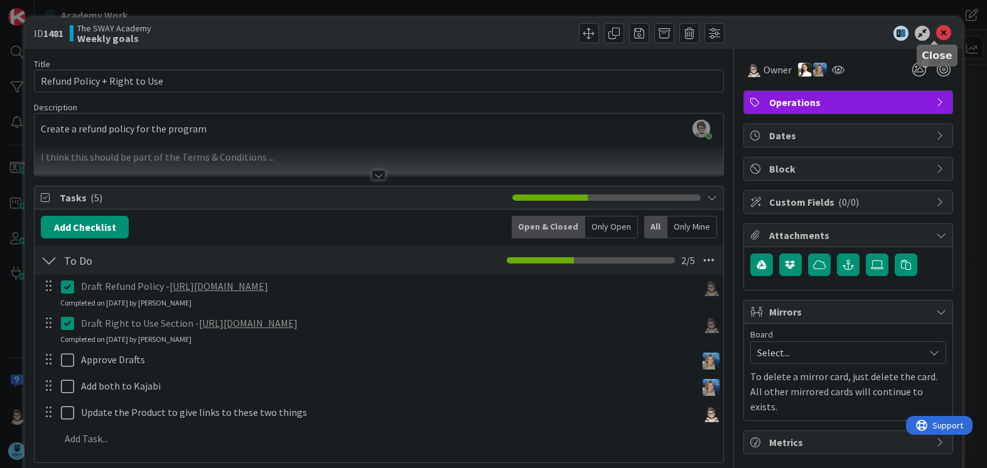
click at [939, 29] on icon at bounding box center [943, 33] width 15 height 15
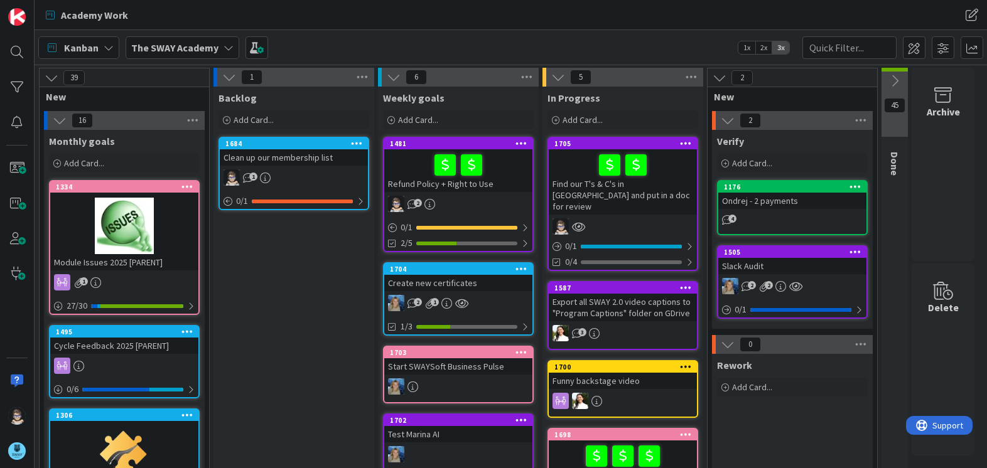
click at [313, 158] on div "Clean up our membership list" at bounding box center [294, 157] width 148 height 16
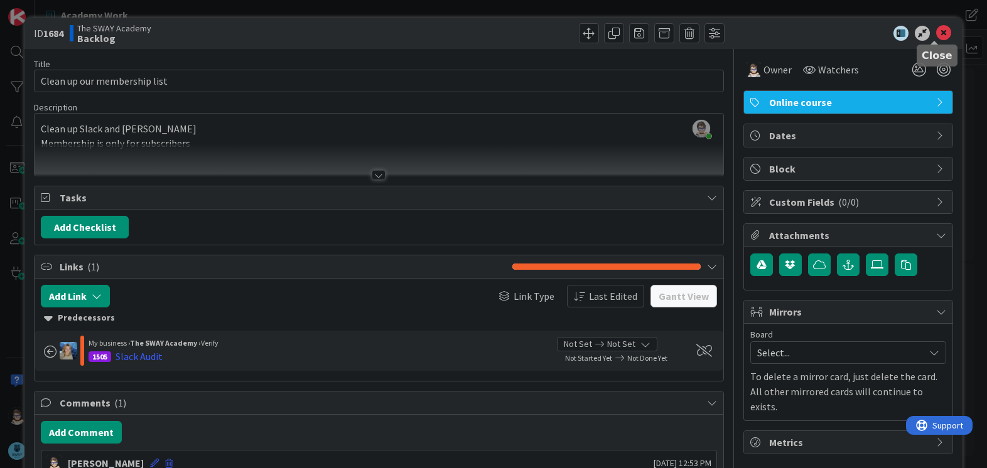
click at [936, 33] on icon at bounding box center [943, 33] width 15 height 15
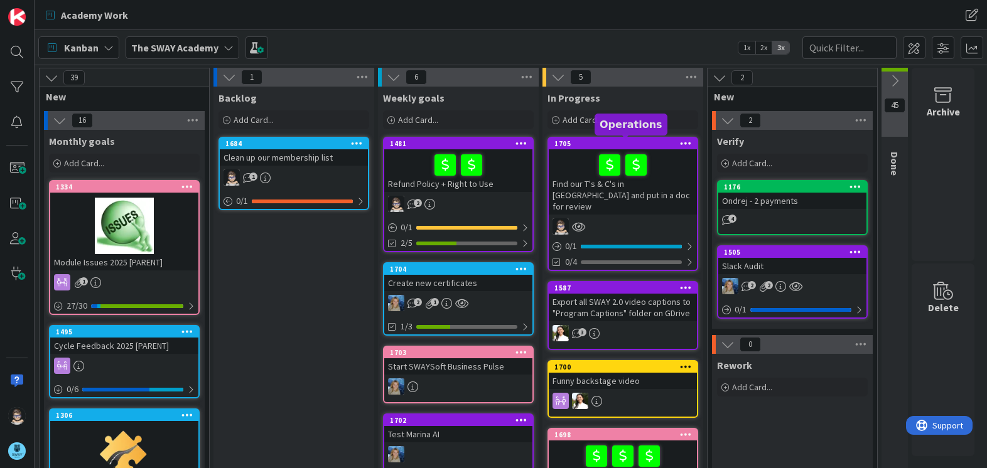
click at [642, 142] on div "1705" at bounding box center [625, 143] width 142 height 9
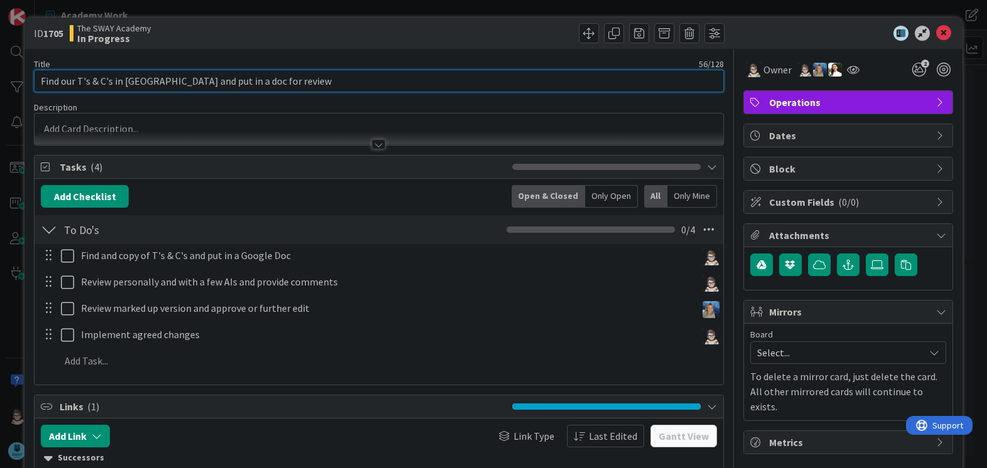
click at [314, 73] on input "Find our T's & C's in [GEOGRAPHIC_DATA] and put in a doc for review" at bounding box center [378, 81] width 689 height 23
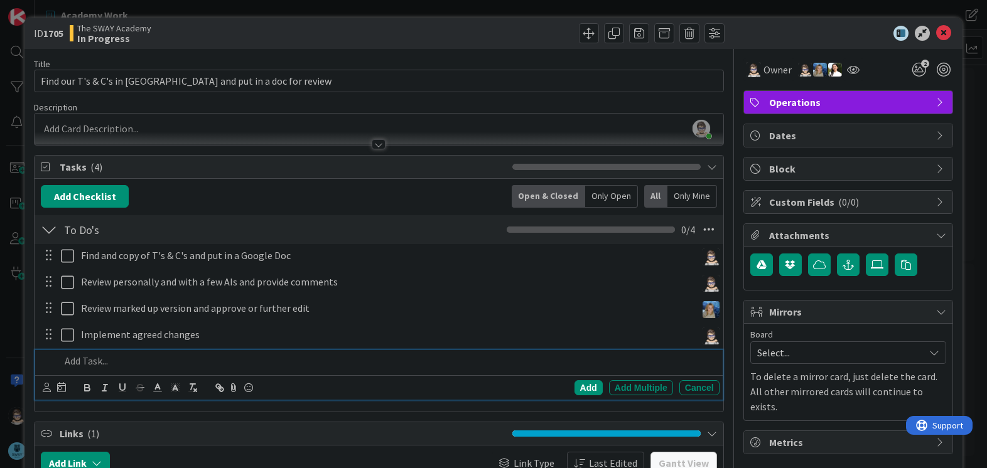
click at [96, 364] on p at bounding box center [386, 361] width 653 height 14
click at [47, 385] on icon at bounding box center [47, 387] width 8 height 9
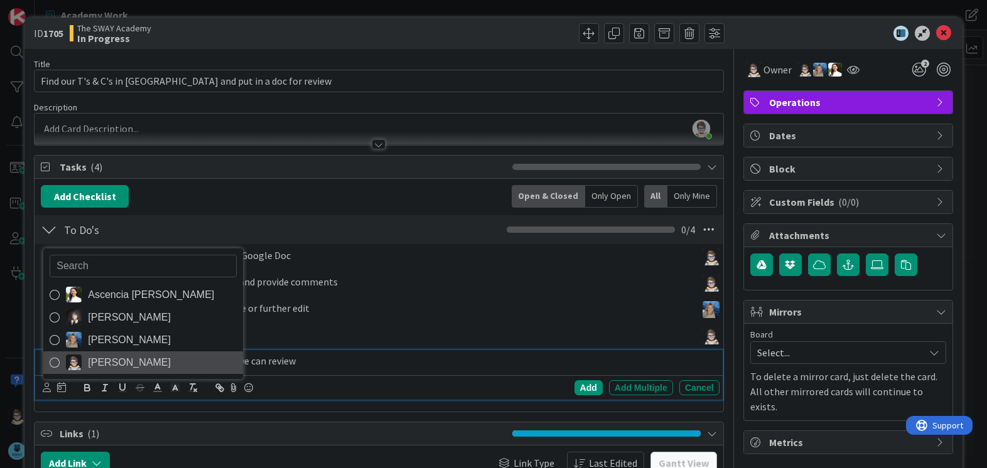
click at [54, 360] on icon at bounding box center [55, 362] width 10 height 19
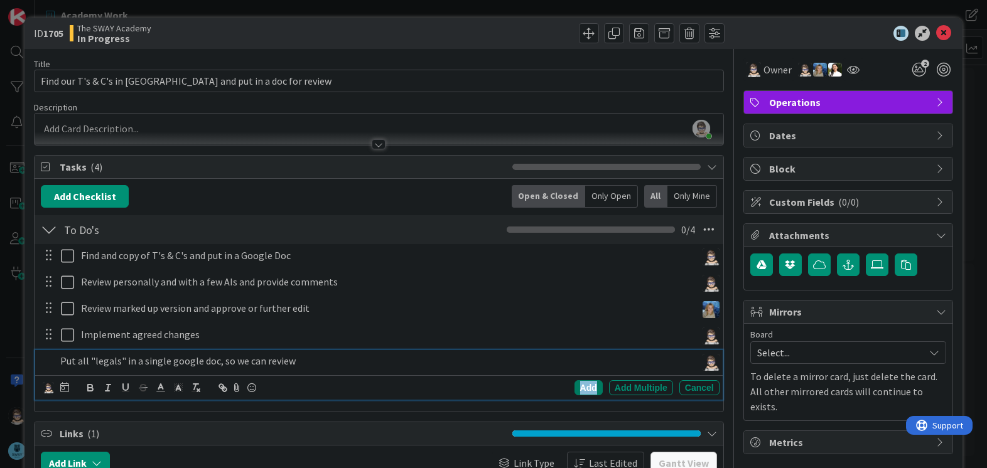
click at [579, 386] on div "Add" at bounding box center [588, 387] width 28 height 15
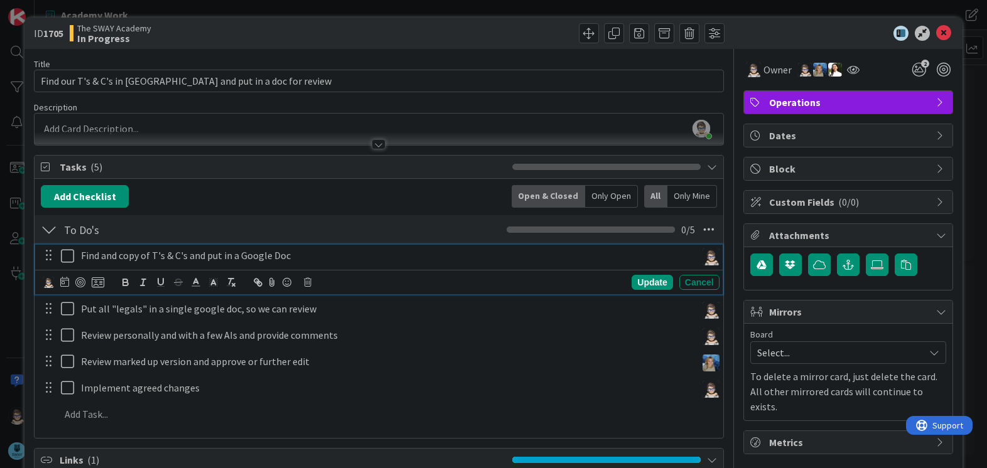
click at [148, 255] on p "Find and copy of T's & C's and put in a Google Doc" at bounding box center [386, 256] width 610 height 14
click at [188, 254] on p "Find and copy of T's & C's and put in a Google Doc" at bounding box center [386, 256] width 610 height 14
drag, startPoint x: 100, startPoint y: 255, endPoint x: 149, endPoint y: 260, distance: 49.2
click at [149, 260] on p "Find and copy of T's & C's and put in a Google Doc" at bounding box center [386, 256] width 610 height 14
click at [658, 279] on div "Update" at bounding box center [651, 282] width 41 height 15
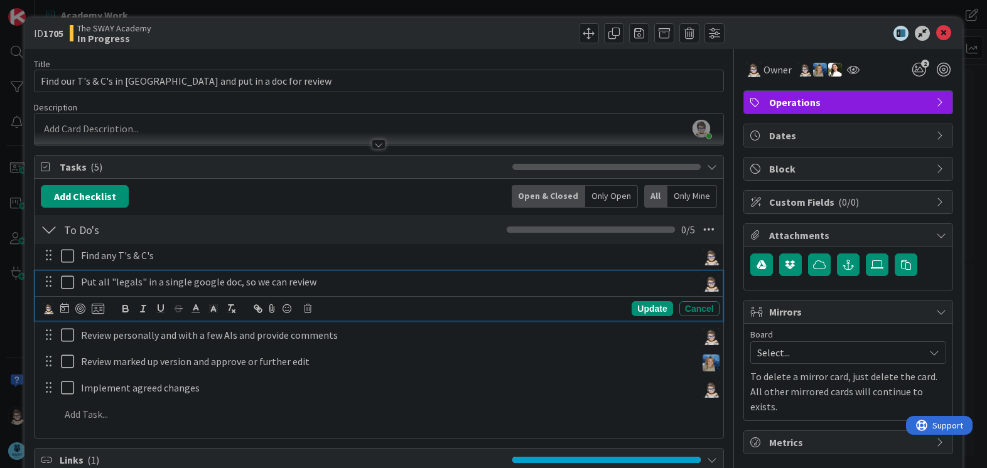
click at [109, 282] on p "Put all "legals" in a single google doc, so we can review" at bounding box center [386, 282] width 610 height 14
click at [643, 312] on div "Update" at bounding box center [651, 308] width 41 height 15
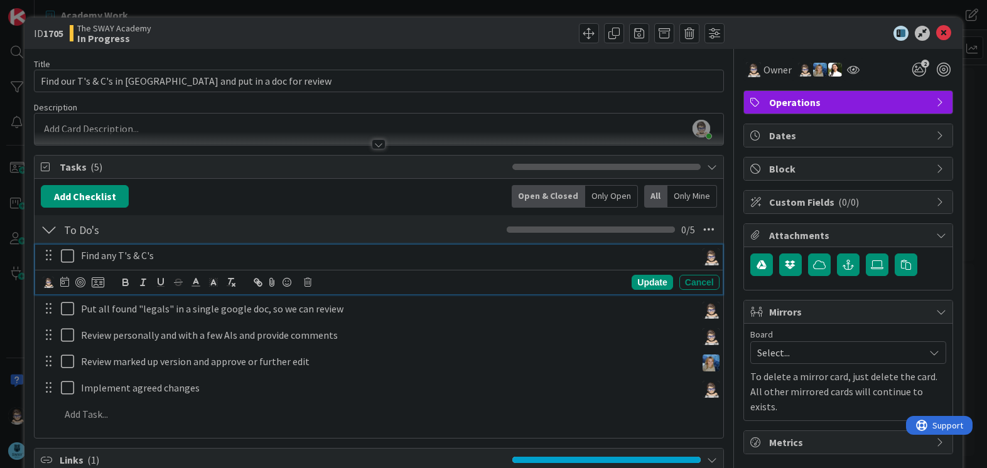
click at [65, 258] on icon at bounding box center [67, 256] width 13 height 15
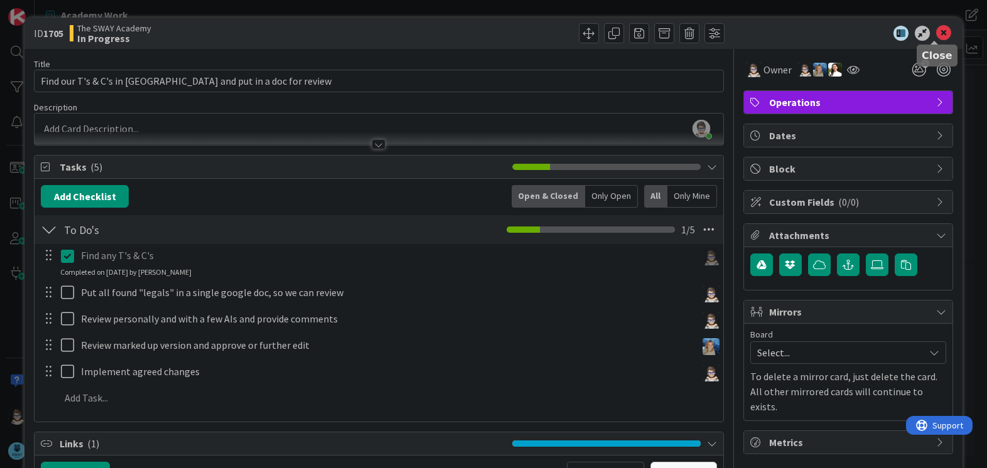
click at [938, 28] on icon at bounding box center [943, 33] width 15 height 15
